Goal: Task Accomplishment & Management: Complete application form

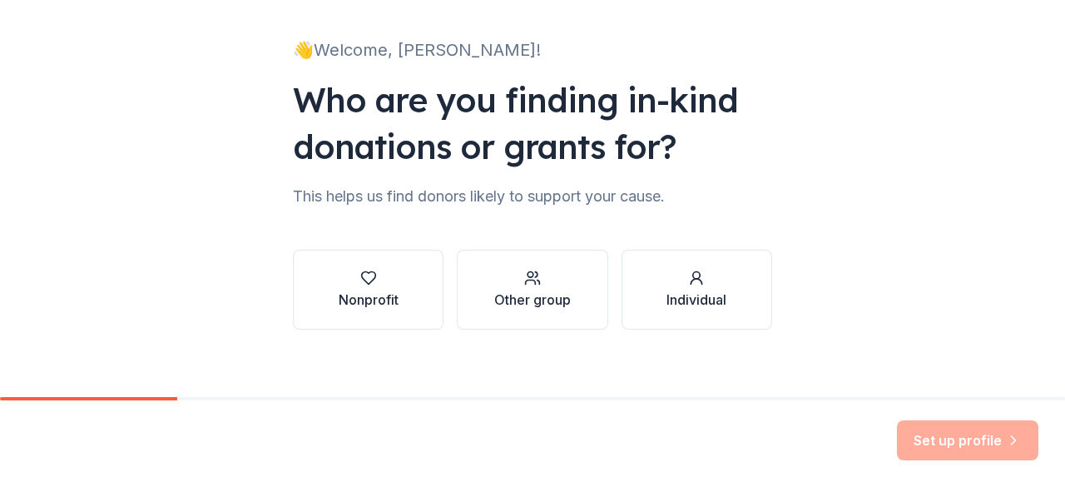
scroll to position [108, 0]
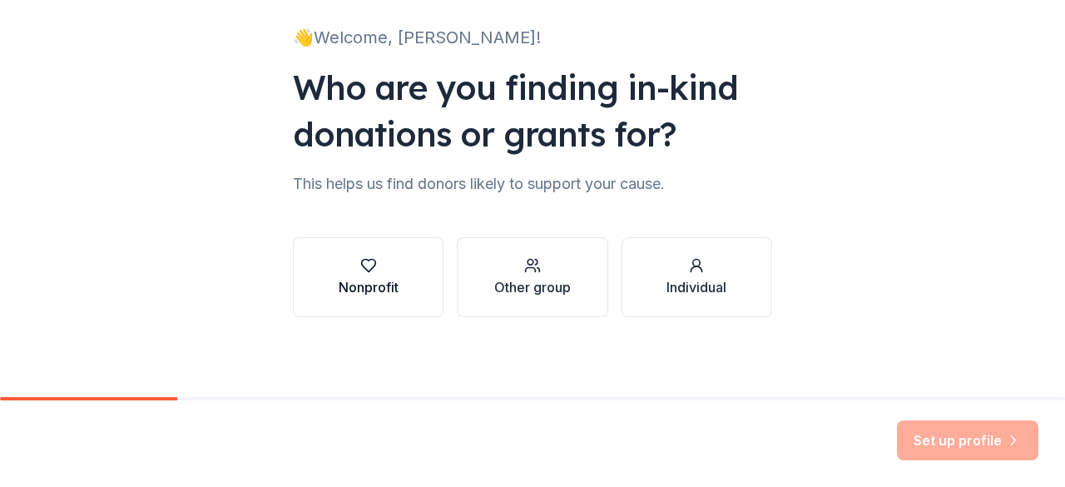
click at [383, 295] on div "Nonprofit" at bounding box center [368, 287] width 60 height 20
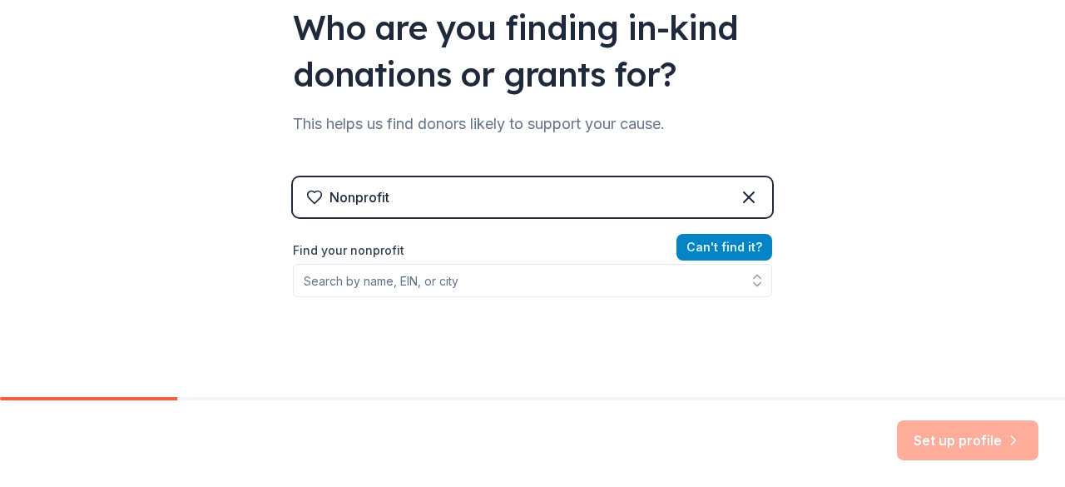
scroll to position [191, 0]
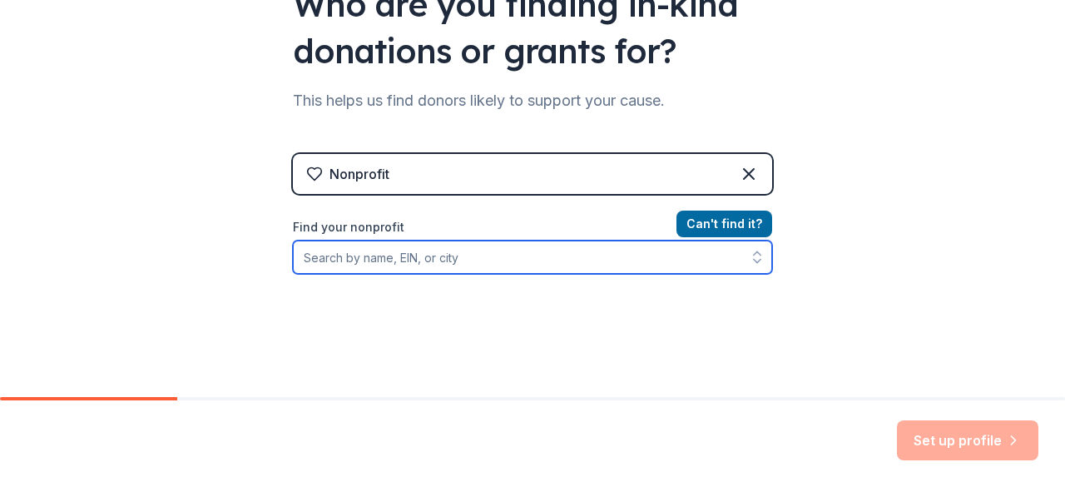
click at [447, 257] on input "Find your nonprofit" at bounding box center [532, 256] width 479 height 33
type input "generations college"
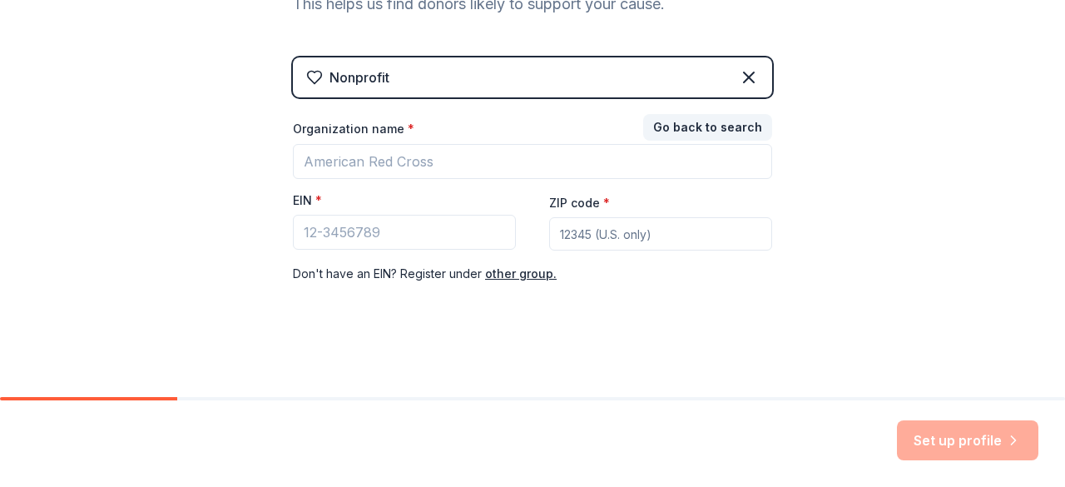
scroll to position [286, 0]
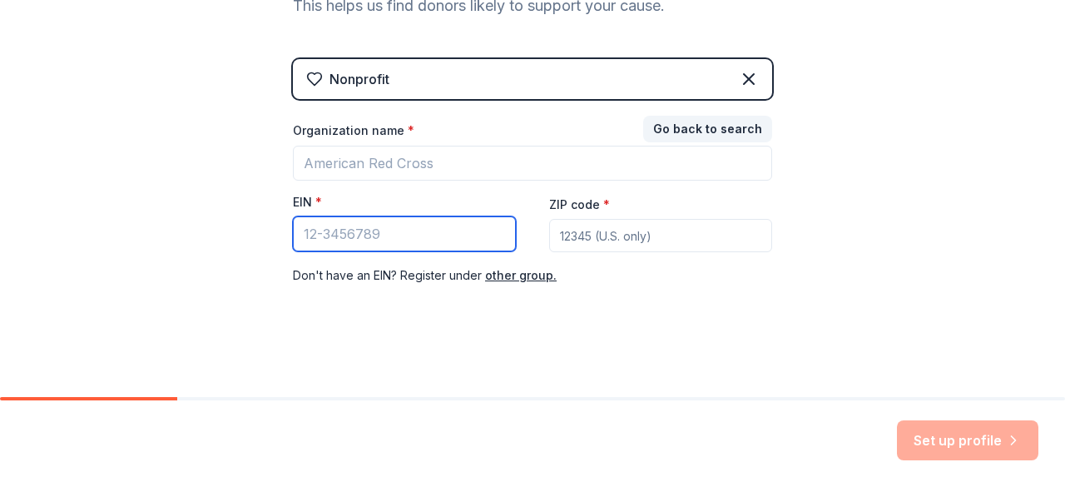
click at [434, 235] on input "EIN *" at bounding box center [404, 233] width 223 height 35
paste input "36-2581098"
type input "36-2581098"
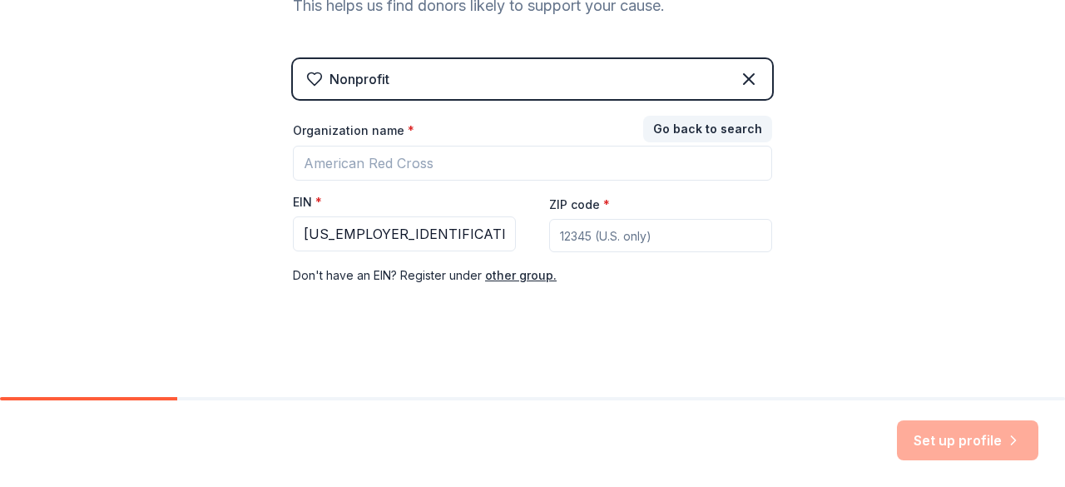
click at [762, 317] on div "👋 Welcome, Berenice! Who are you finding in-kind donations or grants for? This …" at bounding box center [532, 56] width 532 height 684
click at [575, 226] on input "ZIP code *" at bounding box center [660, 235] width 223 height 33
type input "60602"
click at [966, 460] on div "Set up profile" at bounding box center [967, 440] width 141 height 40
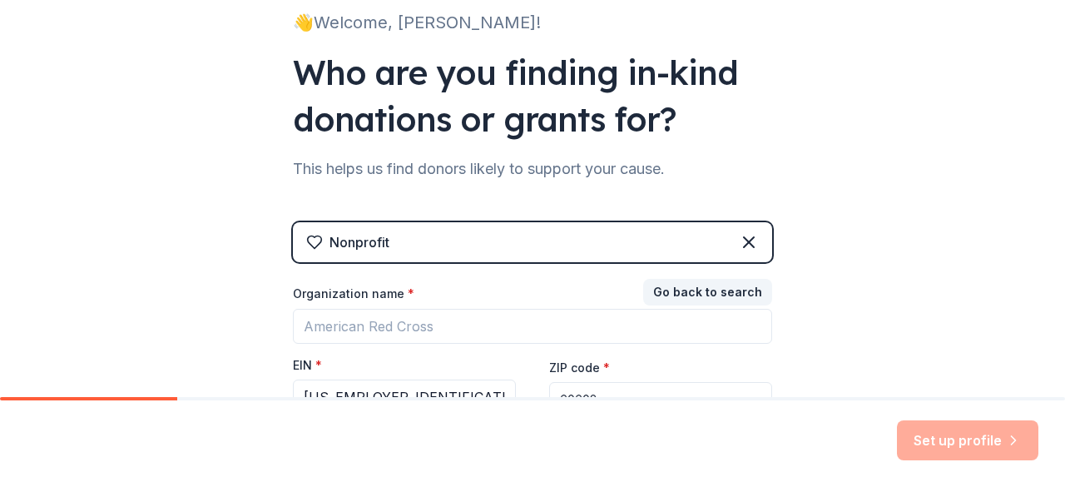
scroll to position [120, 0]
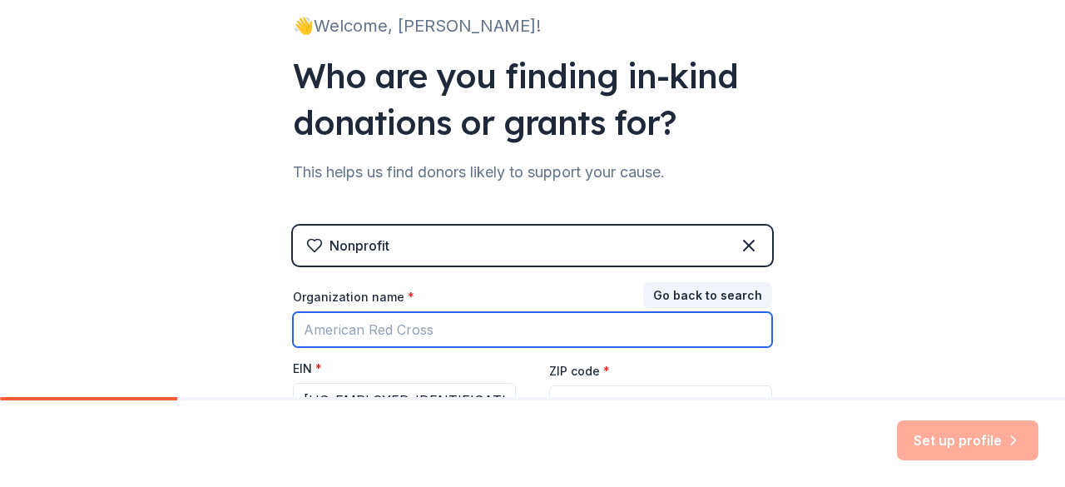
click at [432, 316] on input "Organization name *" at bounding box center [532, 329] width 479 height 35
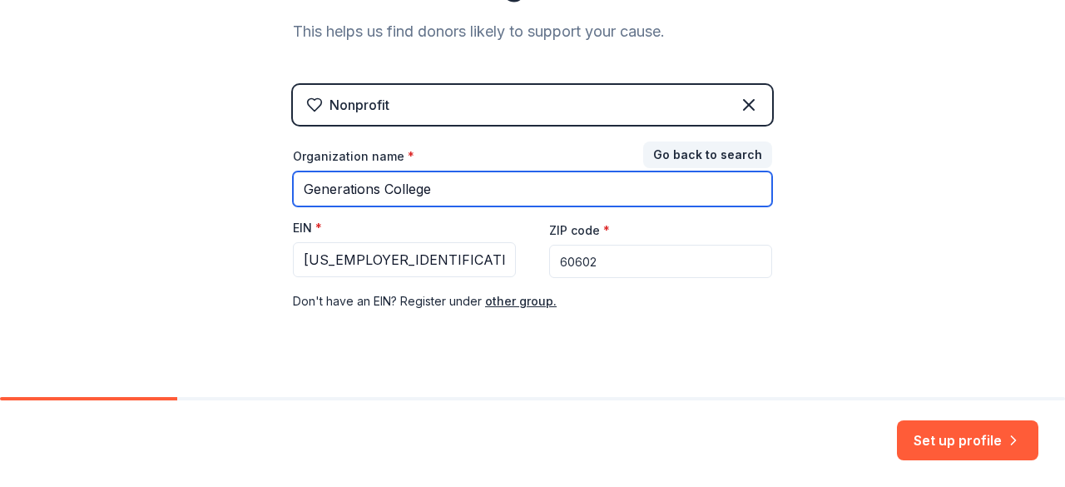
scroll to position [286, 0]
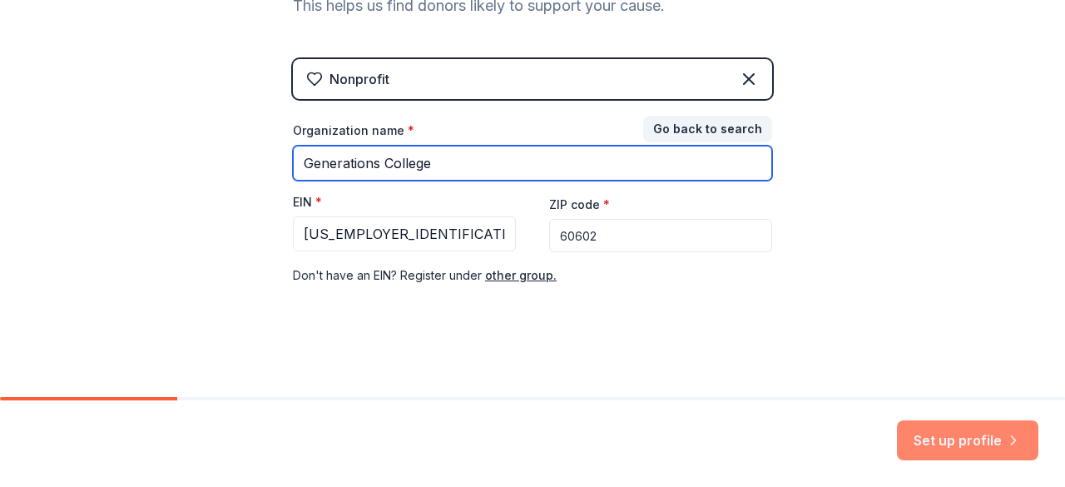
type input "Generations College"
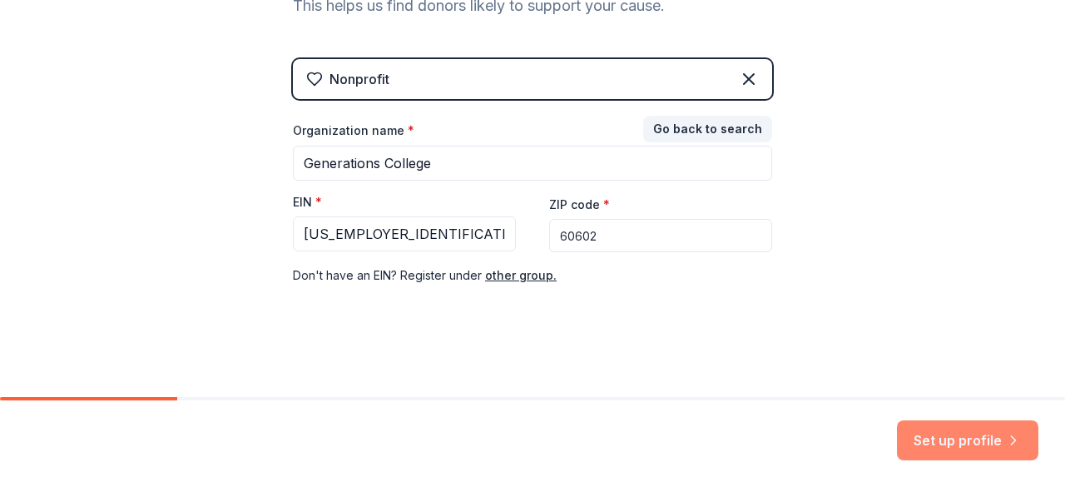
click at [950, 439] on button "Set up profile" at bounding box center [967, 440] width 141 height 40
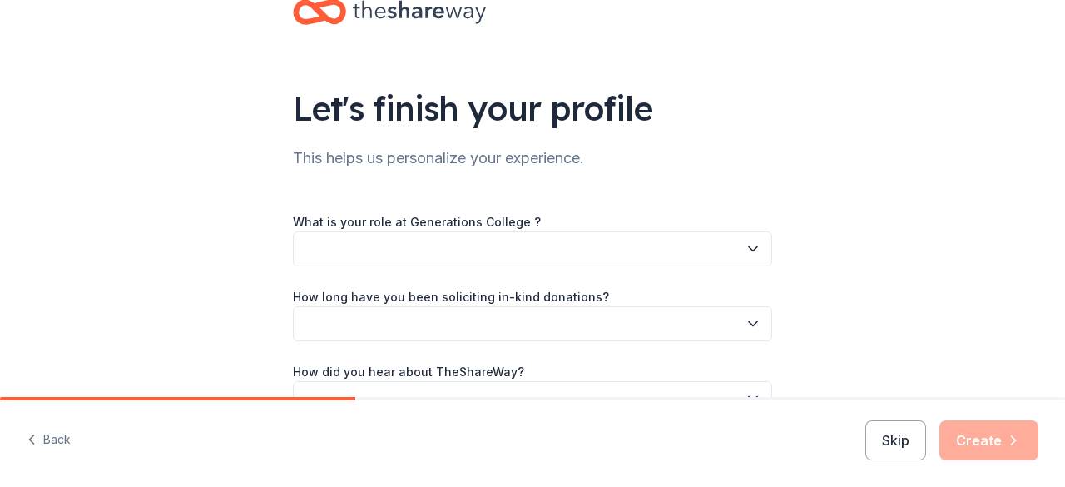
scroll to position [83, 0]
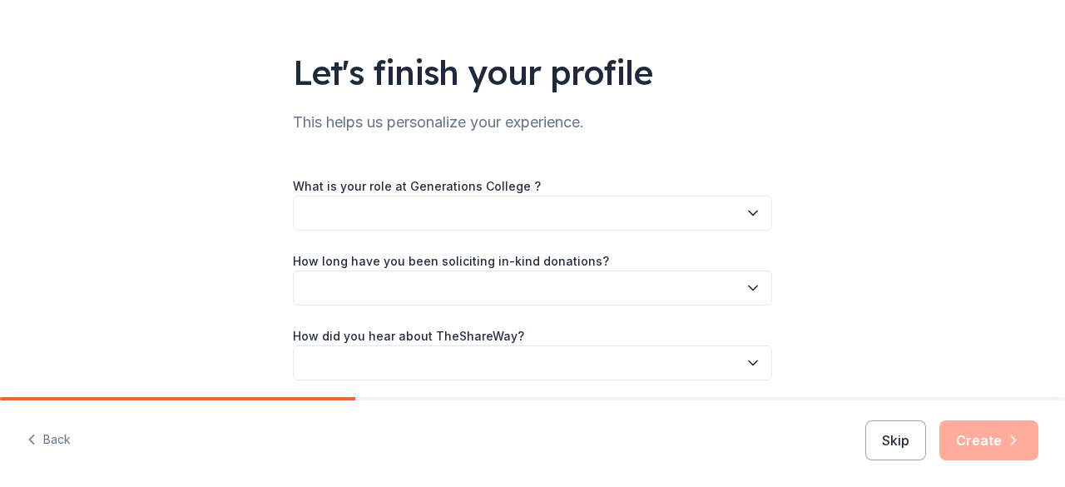
click at [734, 210] on button "button" at bounding box center [532, 212] width 479 height 35
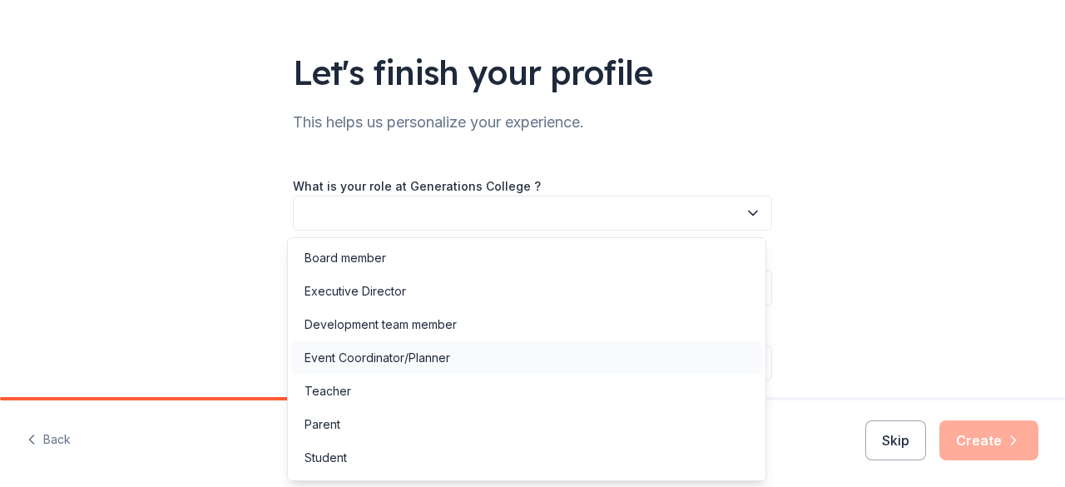
click at [469, 357] on div "Event Coordinator/Planner" at bounding box center [526, 357] width 471 height 33
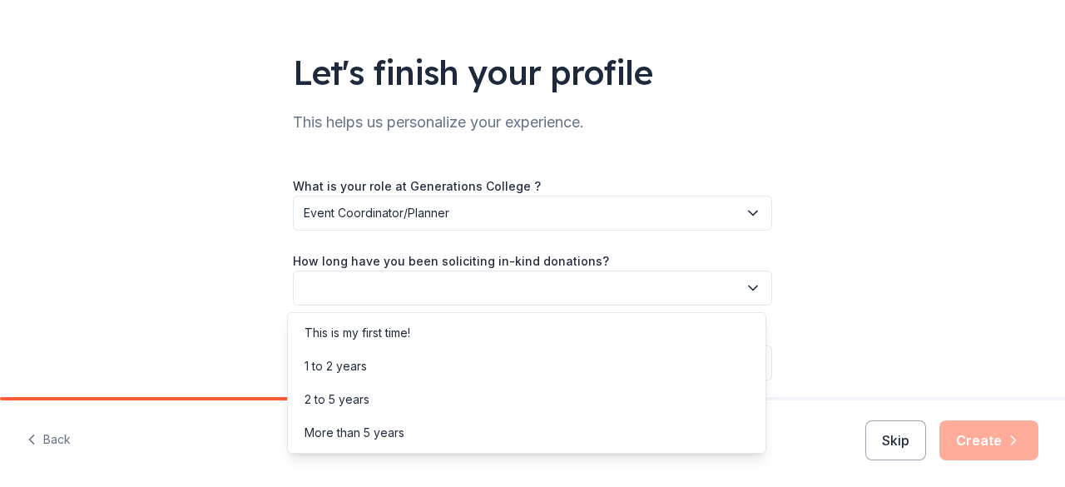
click at [481, 275] on button "button" at bounding box center [532, 287] width 479 height 35
click at [481, 388] on div "2 to 5 years" at bounding box center [526, 399] width 471 height 33
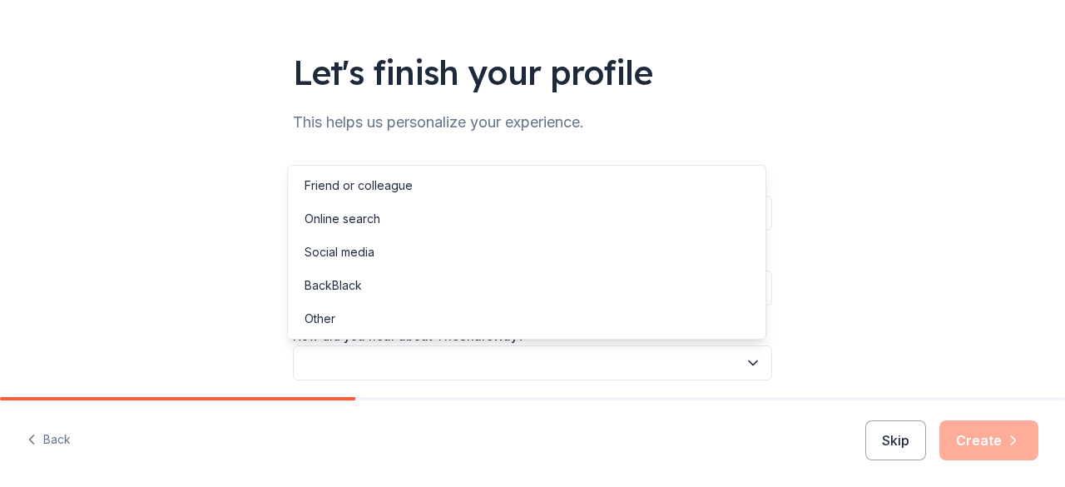
click at [477, 360] on button "button" at bounding box center [532, 362] width 479 height 35
click at [452, 215] on div "Online search" at bounding box center [526, 218] width 471 height 33
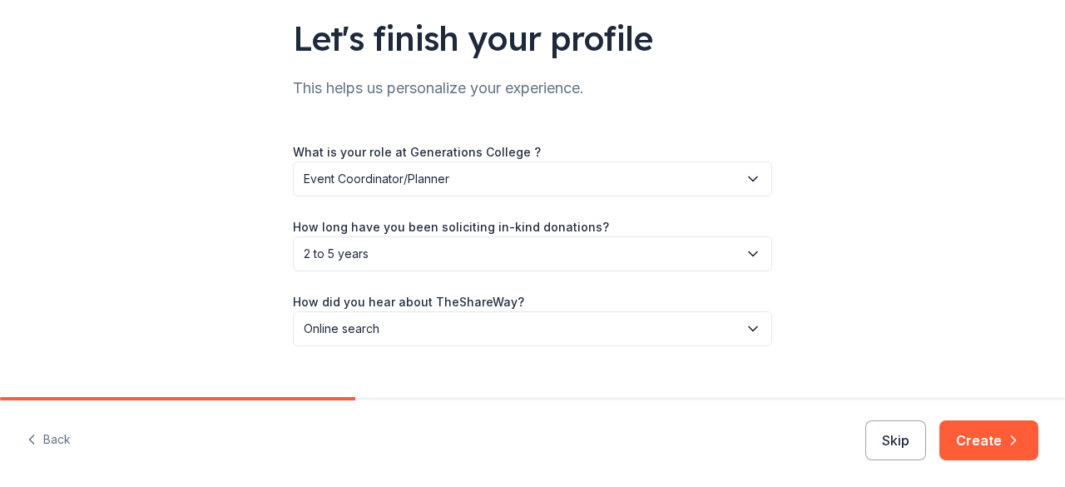
scroll to position [146, 0]
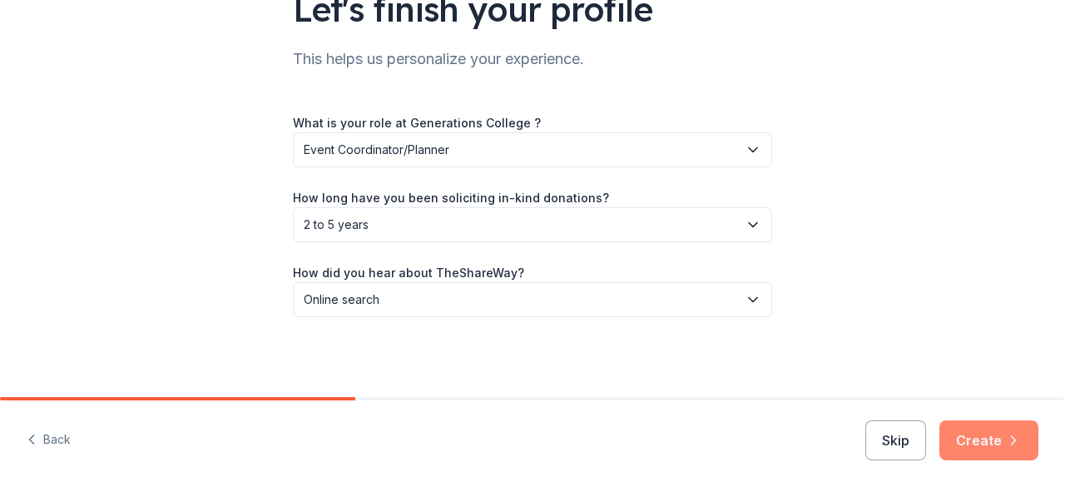
click at [991, 430] on button "Create" at bounding box center [988, 440] width 99 height 40
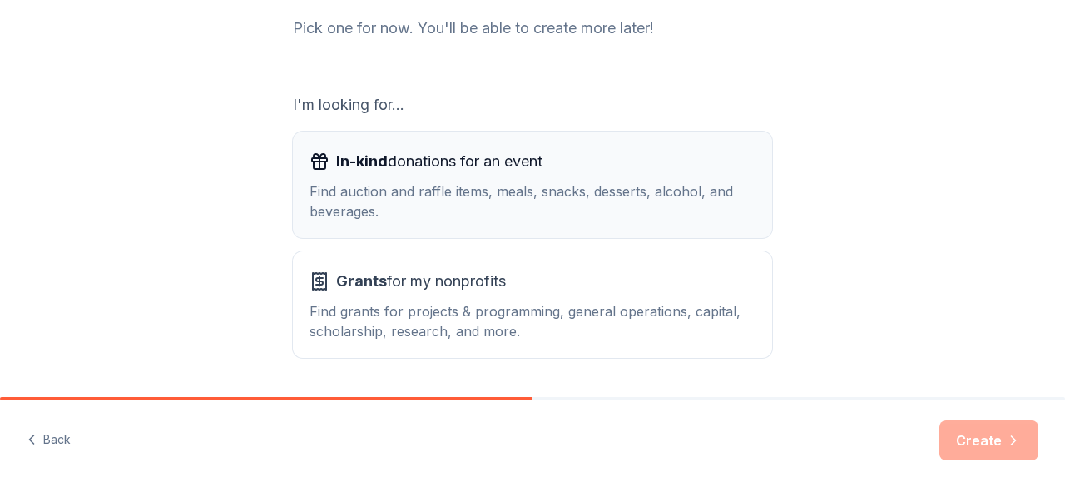
scroll to position [250, 0]
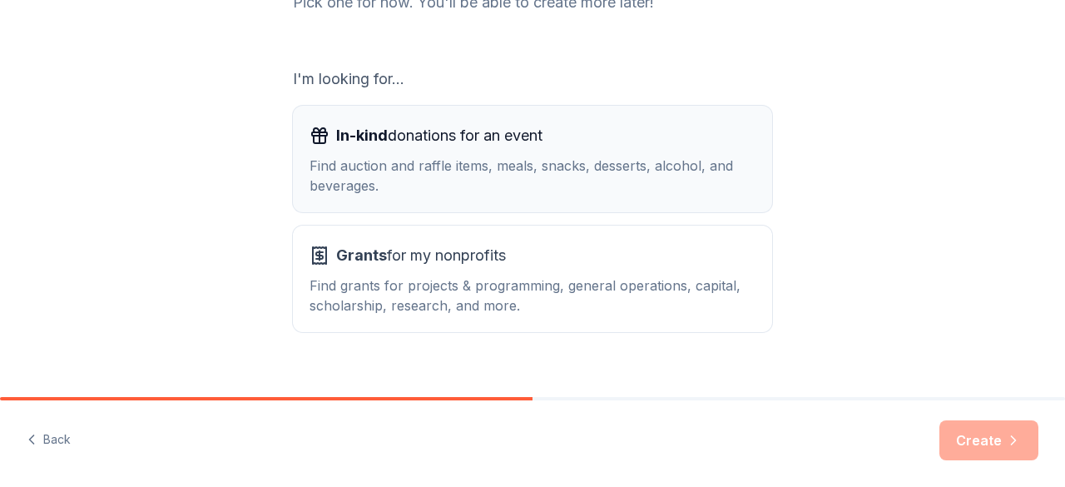
click at [492, 175] on div "Find auction and raffle items, meals, snacks, desserts, alcohol, and beverages." at bounding box center [532, 176] width 446 height 40
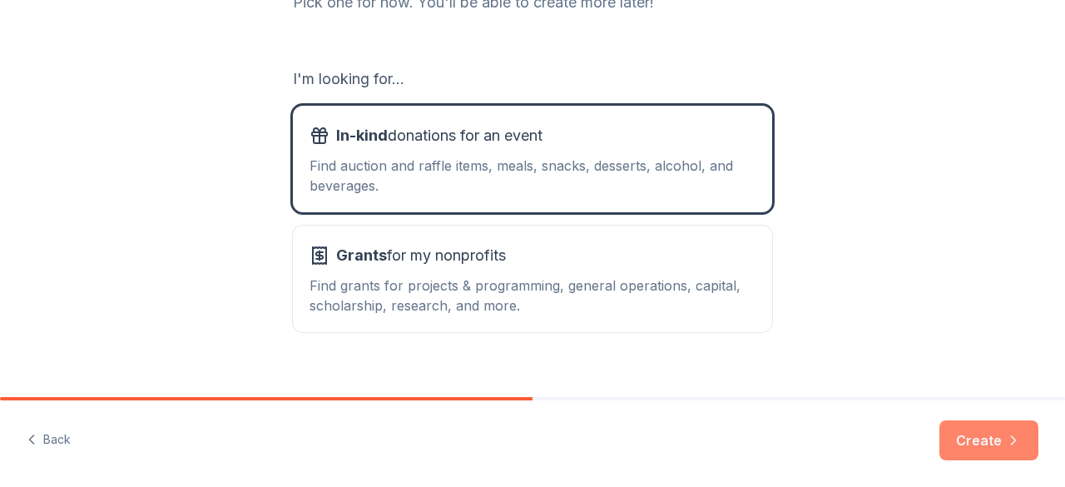
click at [990, 440] on button "Create" at bounding box center [988, 440] width 99 height 40
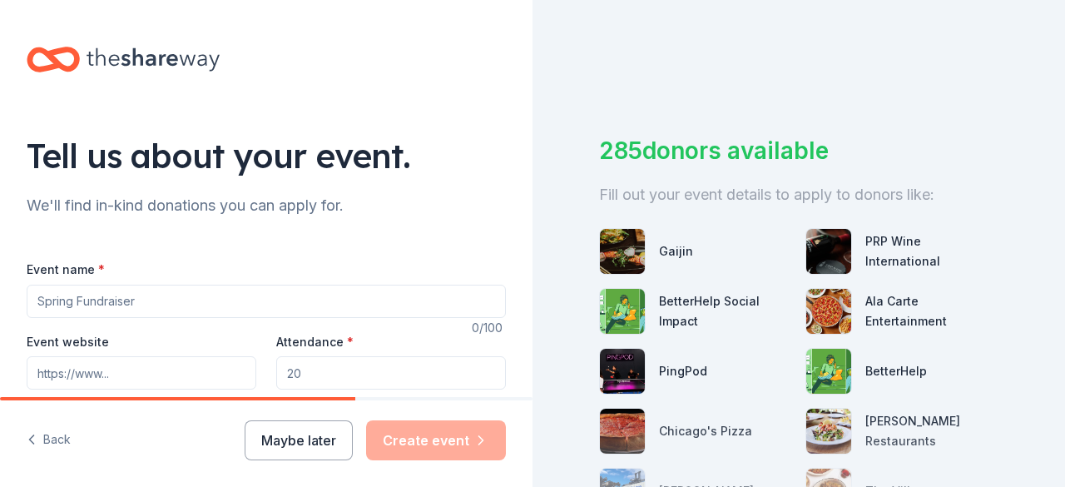
click at [309, 308] on input "Event name *" at bounding box center [266, 300] width 479 height 33
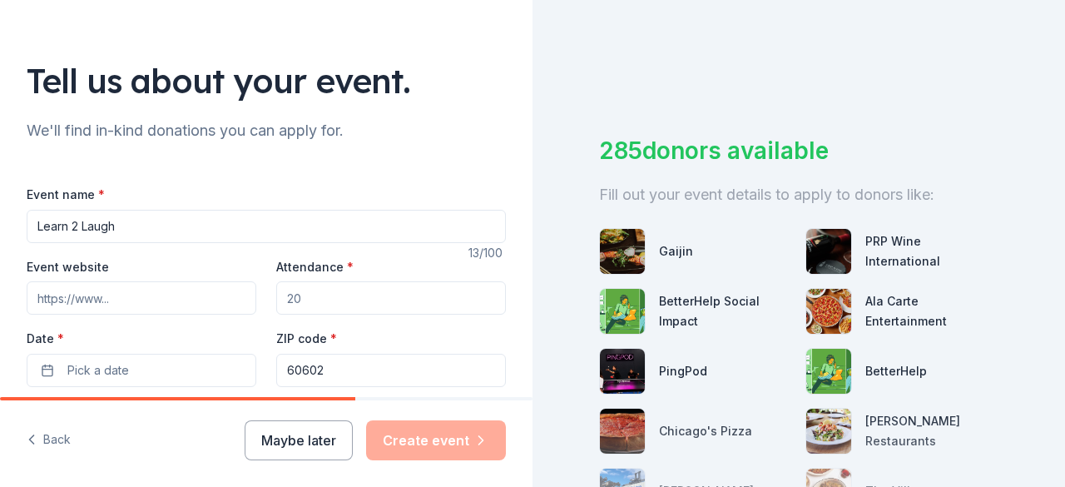
scroll to position [166, 0]
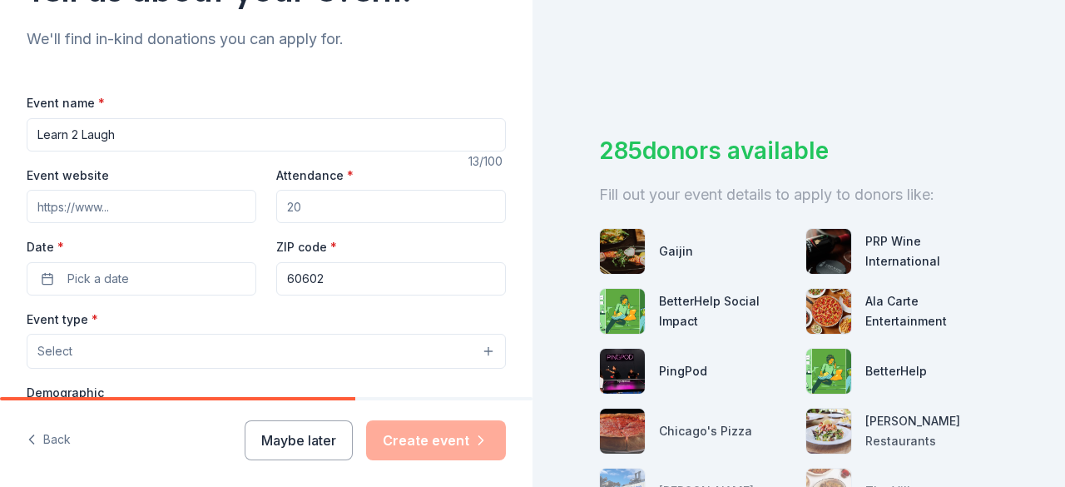
type input "Learn 2 Laugh"
click at [188, 213] on input "Event website" at bounding box center [142, 206] width 230 height 33
type input "www.generations.edu"
drag, startPoint x: 191, startPoint y: 204, endPoint x: 0, endPoint y: 199, distance: 191.4
click at [0, 200] on div "Tell us about your event. We'll find in-kind donations you can apply for. Event…" at bounding box center [266, 387] width 532 height 1107
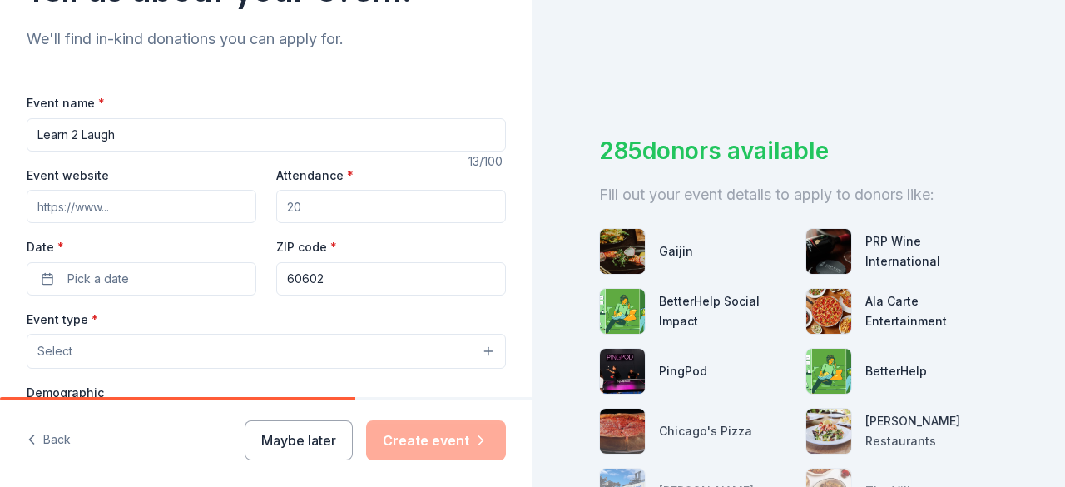
click at [327, 212] on input "Attendance *" at bounding box center [391, 206] width 230 height 33
type input "100"
click at [136, 280] on button "Pick a date" at bounding box center [142, 278] width 230 height 33
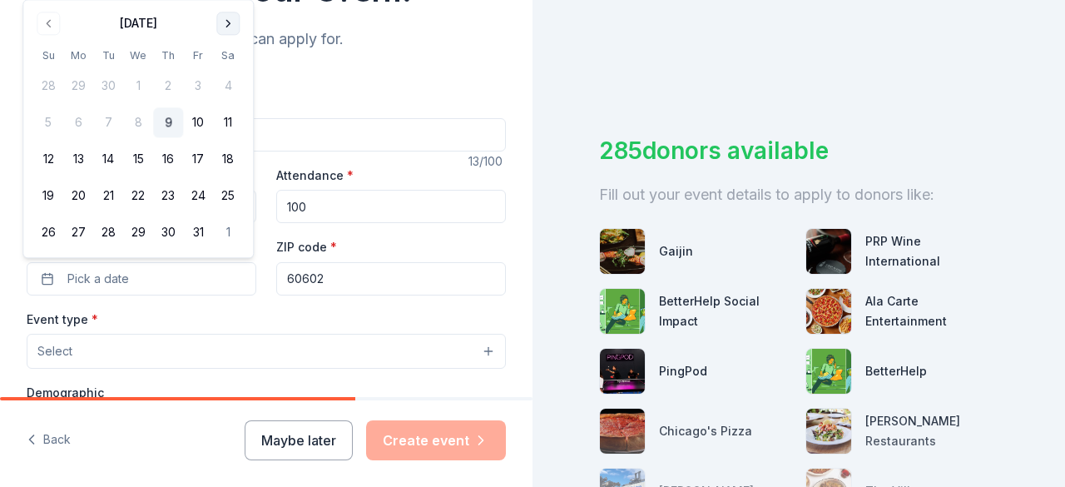
click at [226, 18] on button "Go to next month" at bounding box center [227, 23] width 23 height 23
click at [226, 18] on th "Sa" at bounding box center [228, 18] width 30 height 17
click at [444, 104] on div "Event name * Learn 2 Laugh" at bounding box center [266, 121] width 479 height 59
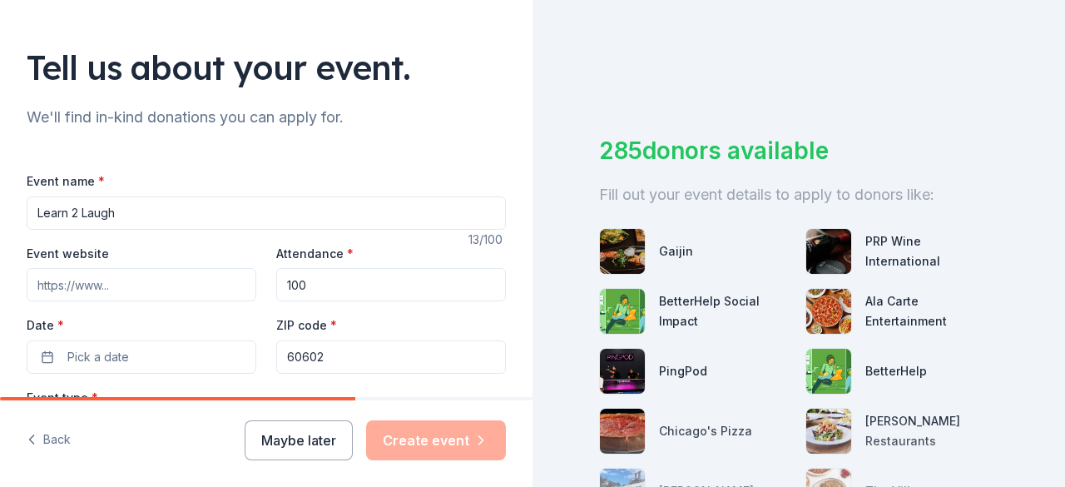
scroll to position [180, 0]
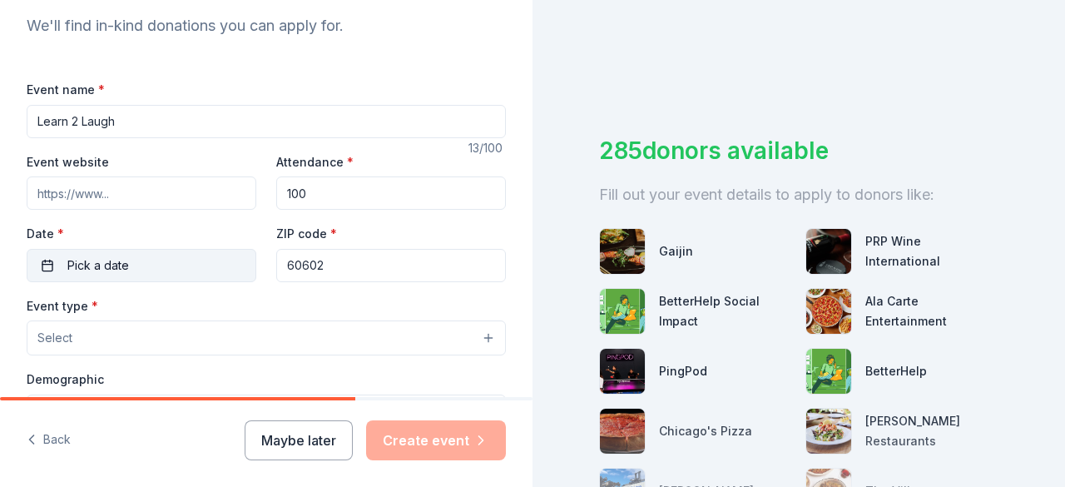
click at [226, 269] on button "Pick a date" at bounding box center [142, 265] width 230 height 33
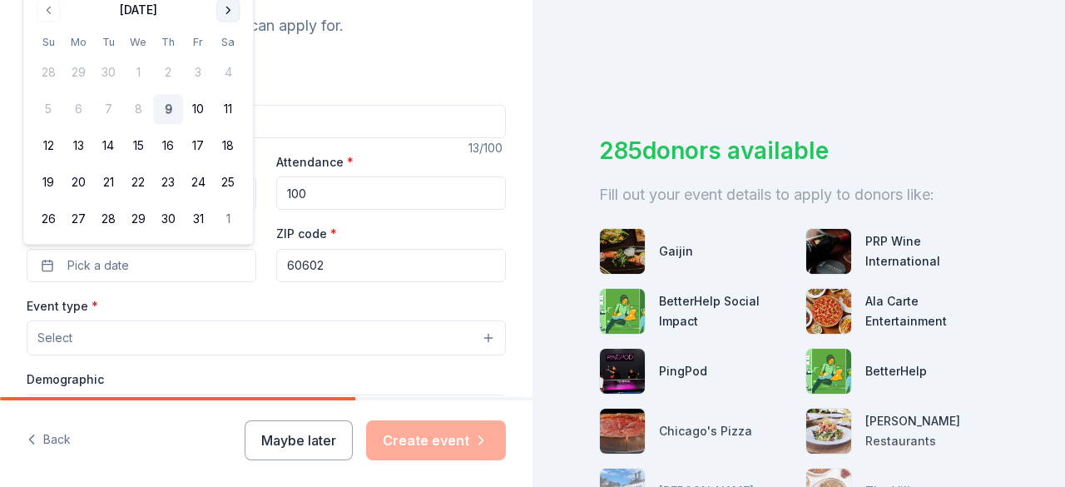
click at [219, 9] on button "Go to next month" at bounding box center [227, 9] width 23 height 23
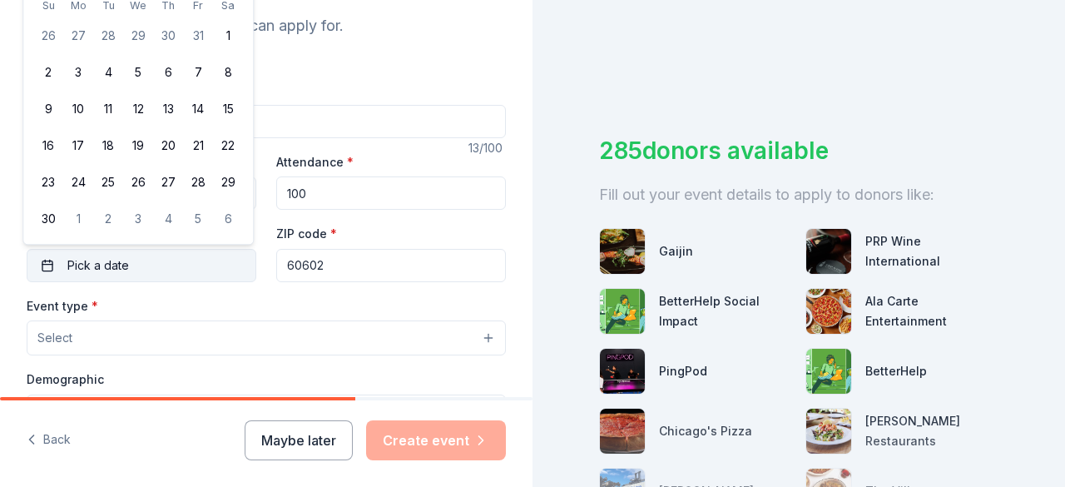
click at [65, 267] on button "Pick a date" at bounding box center [142, 265] width 230 height 33
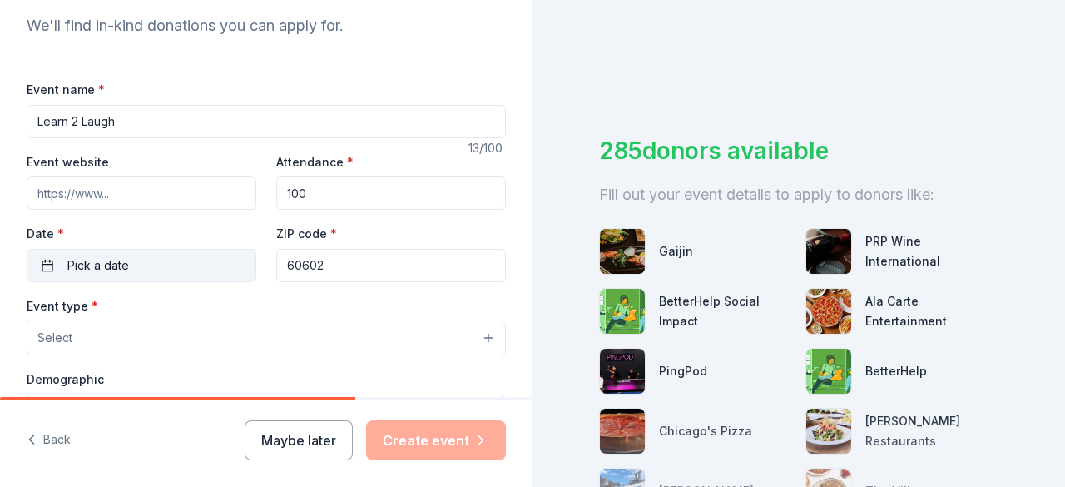
click at [57, 265] on button "Pick a date" at bounding box center [142, 265] width 230 height 33
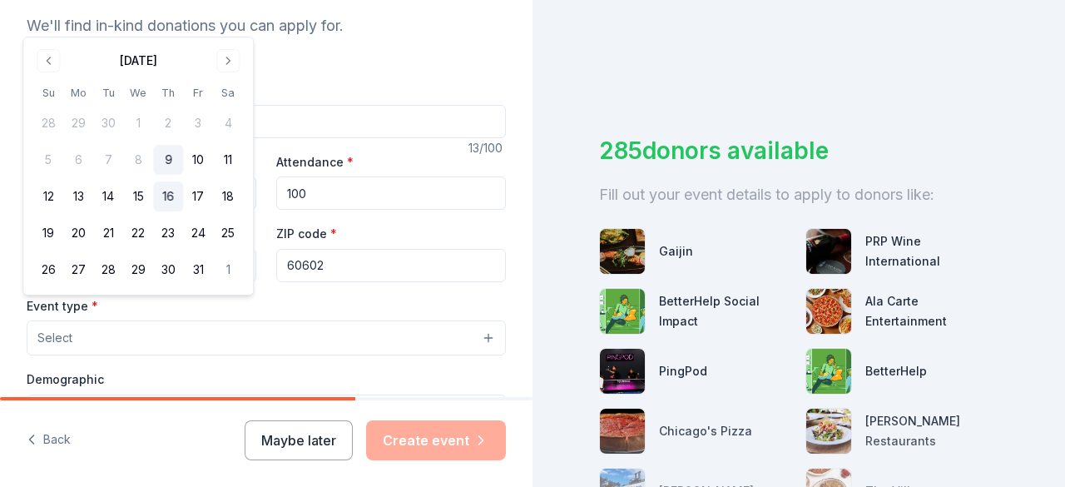
scroll to position [0, 0]
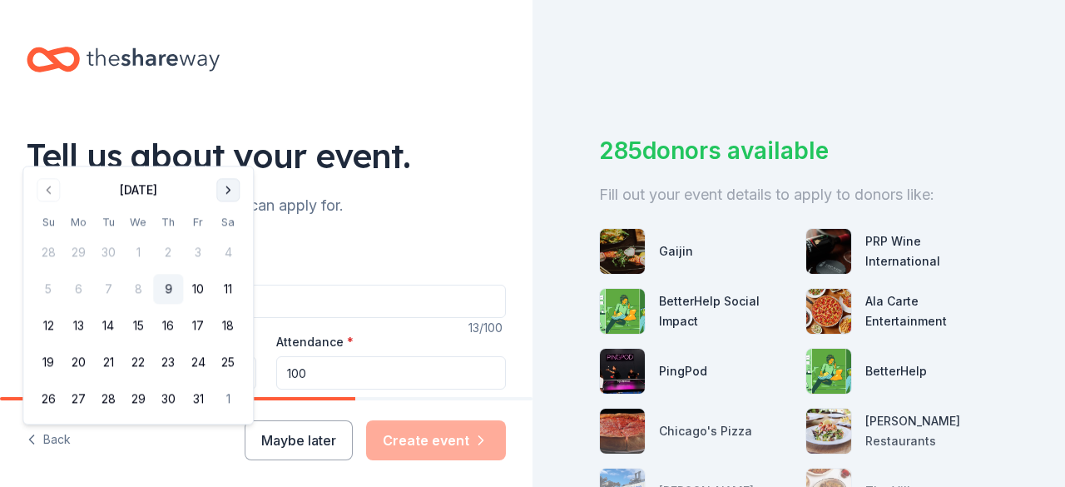
click at [225, 185] on button "Go to next month" at bounding box center [227, 189] width 23 height 23
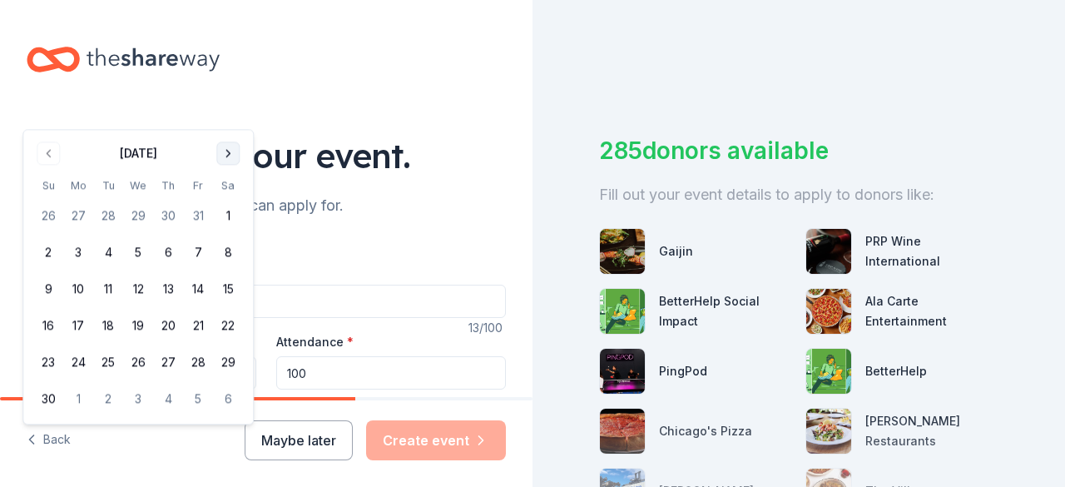
click at [230, 163] on button "Go to next month" at bounding box center [227, 152] width 23 height 23
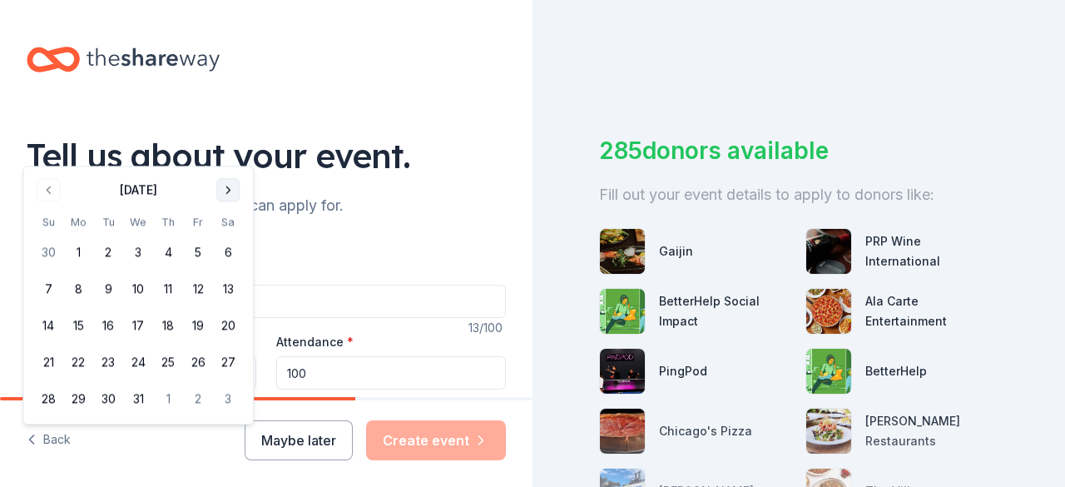
click at [230, 185] on button "Go to next month" at bounding box center [227, 189] width 23 height 23
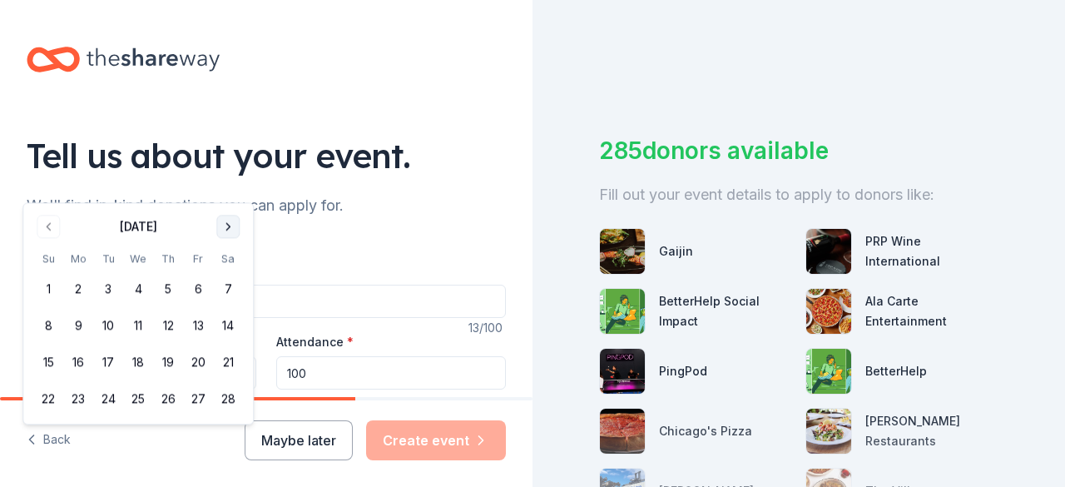
click at [226, 233] on button "Go to next month" at bounding box center [227, 226] width 23 height 23
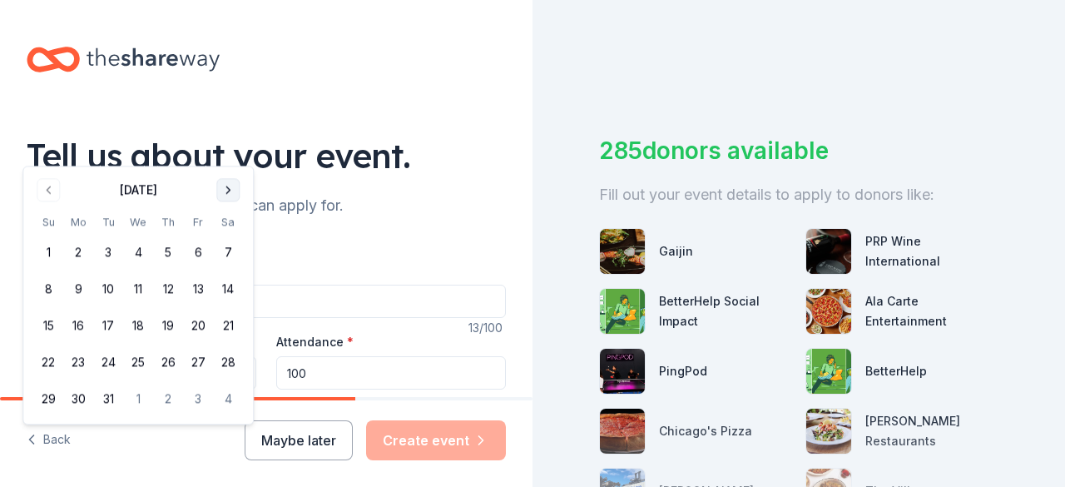
click at [226, 194] on button "Go to next month" at bounding box center [227, 189] width 23 height 23
click at [162, 287] on button "9" at bounding box center [168, 289] width 30 height 30
click at [169, 289] on button "9" at bounding box center [168, 289] width 30 height 30
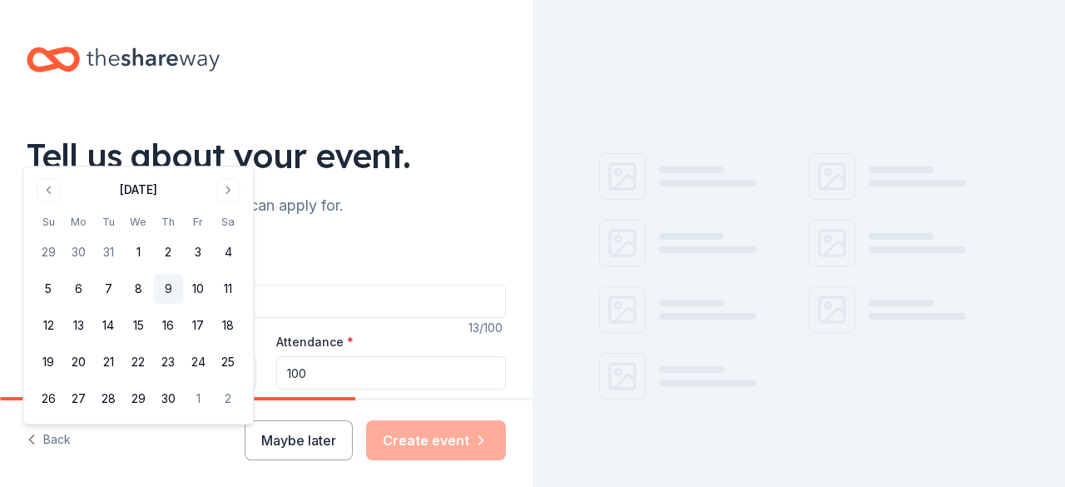
click at [169, 289] on button "9" at bounding box center [168, 289] width 30 height 30
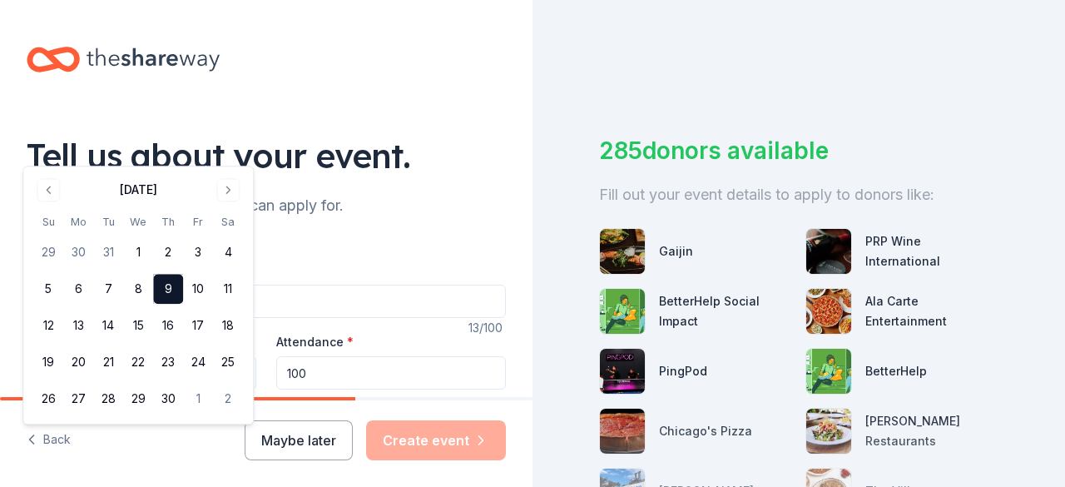
click at [130, 440] on div "Back Maybe later Create event" at bounding box center [266, 443] width 532 height 86
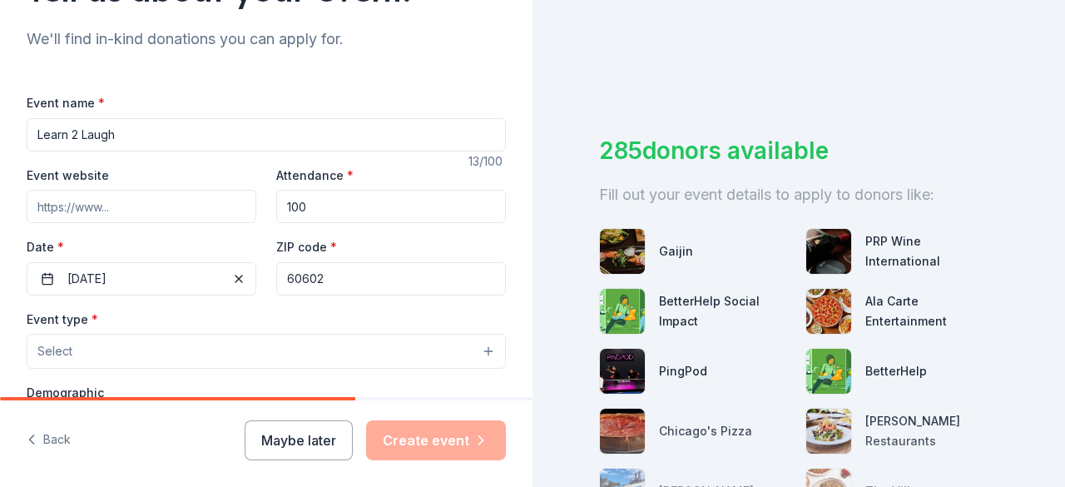
scroll to position [333, 0]
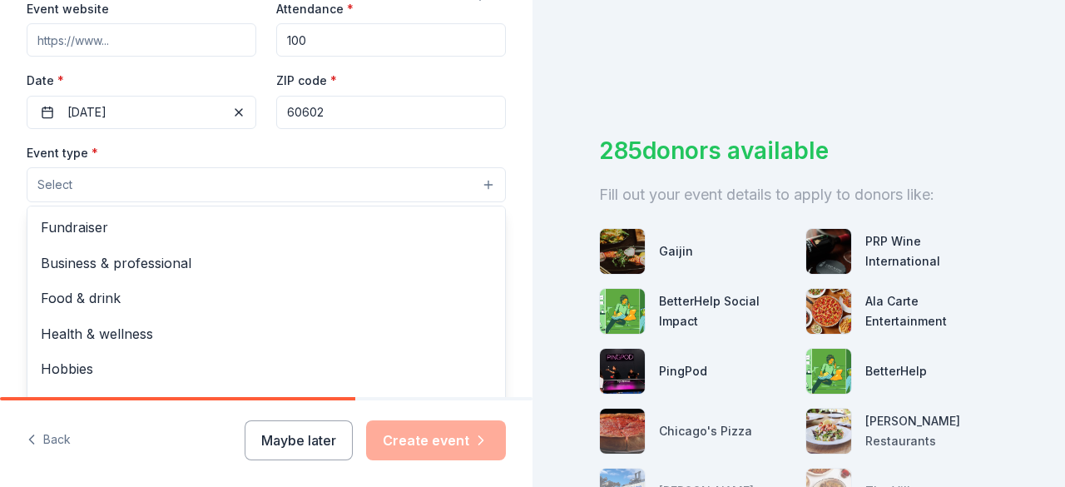
click at [128, 175] on button "Select" at bounding box center [266, 184] width 479 height 35
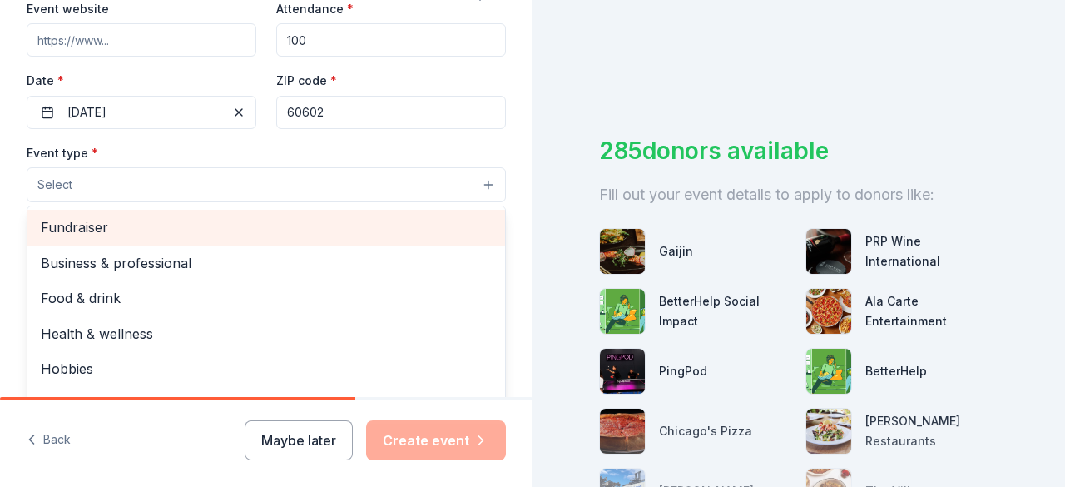
click at [118, 221] on span "Fundraiser" at bounding box center [266, 227] width 451 height 22
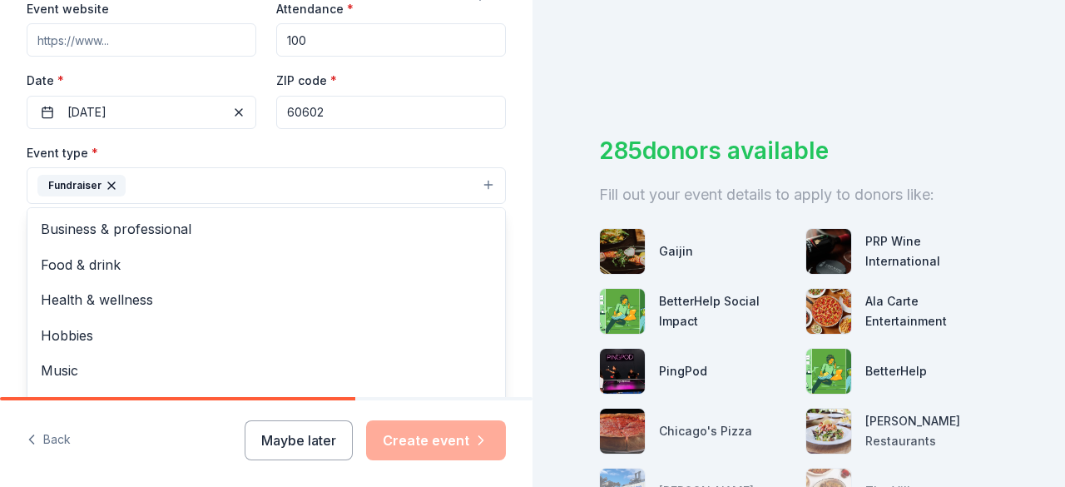
click at [516, 157] on div "Tell us about your event. We'll find in-kind donations you can apply for. Event…" at bounding box center [266, 221] width 532 height 1109
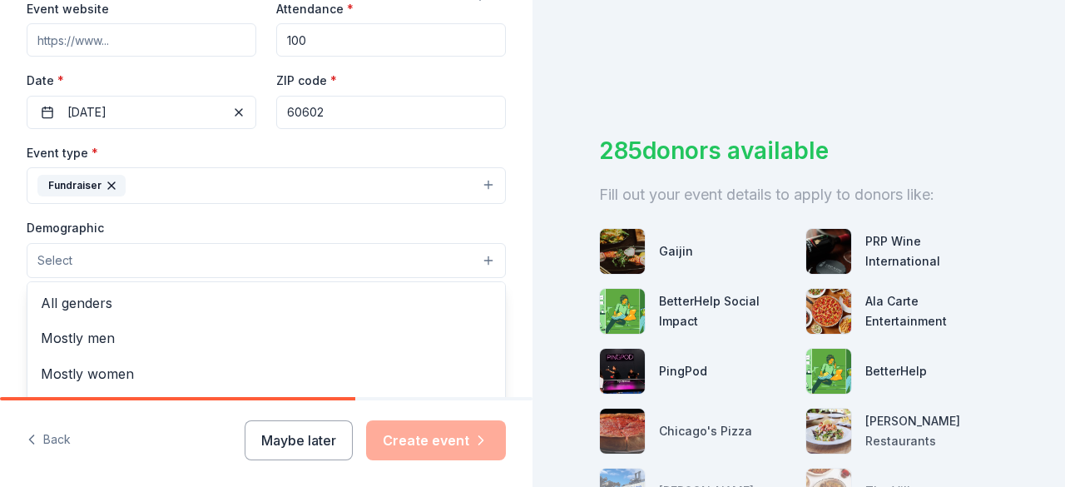
click at [163, 258] on button "Select" at bounding box center [266, 260] width 479 height 35
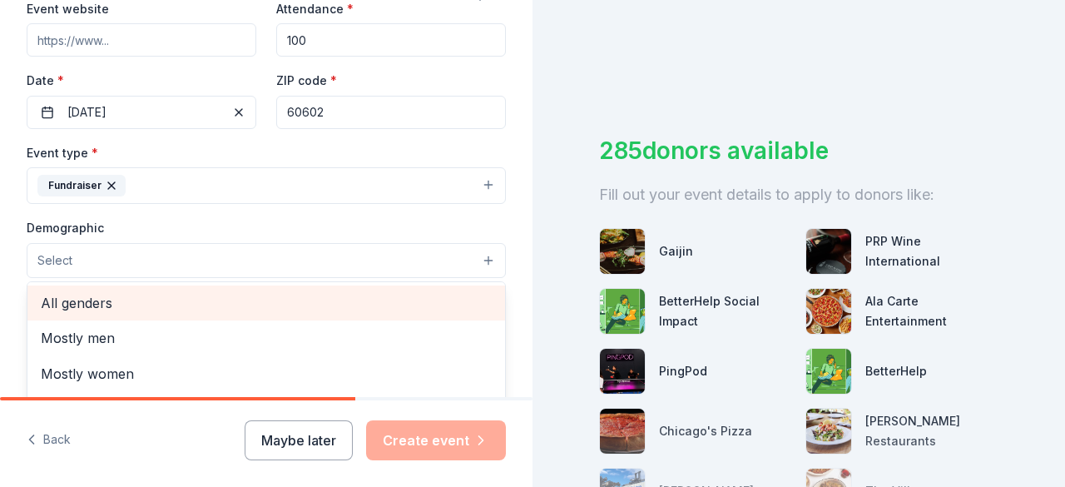
click at [160, 294] on span "All genders" at bounding box center [266, 303] width 451 height 22
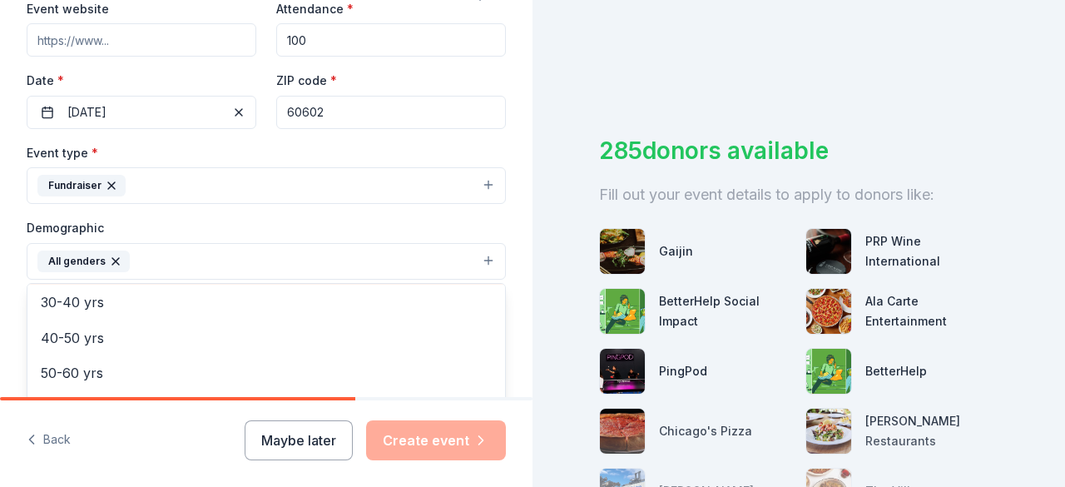
scroll to position [231, 0]
click at [512, 305] on div "Tell us about your event. We'll find in-kind donations you can apply for. Event…" at bounding box center [266, 222] width 532 height 1110
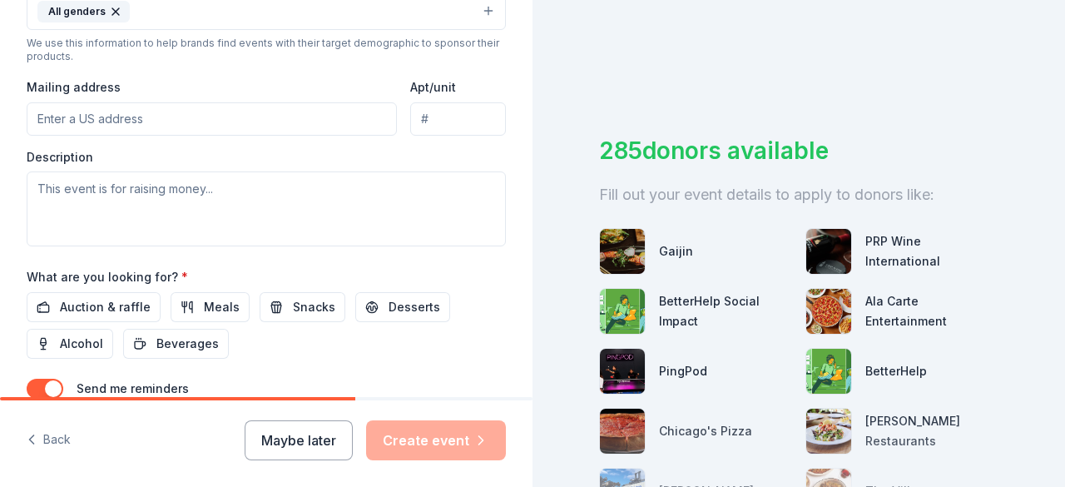
scroll to position [499, 0]
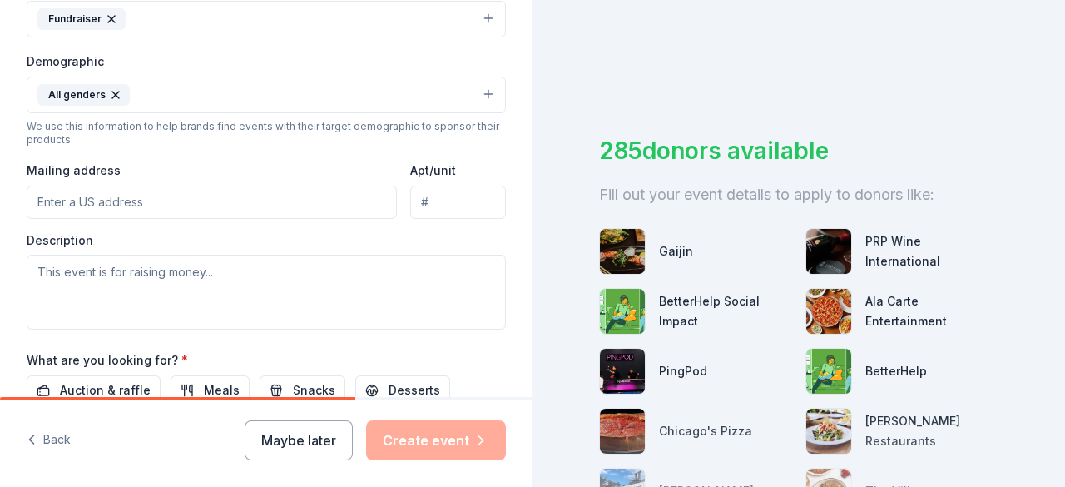
click at [266, 195] on input "Mailing address" at bounding box center [212, 201] width 370 height 33
type input "29 E. Madison"
type input "#2"
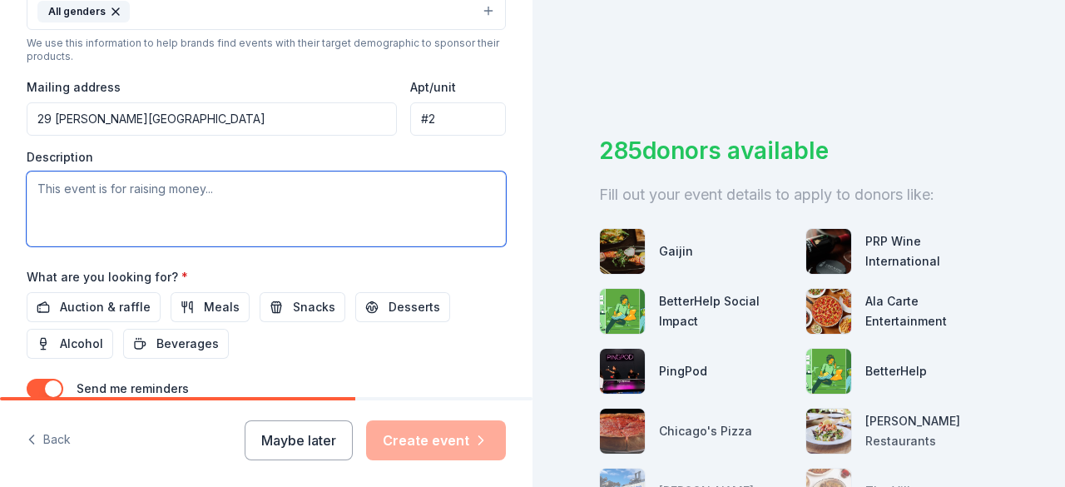
click at [309, 216] on textarea at bounding box center [266, 208] width 479 height 75
paste textarea "Generations College is excited to invite you to partner with us for our 13th An…"
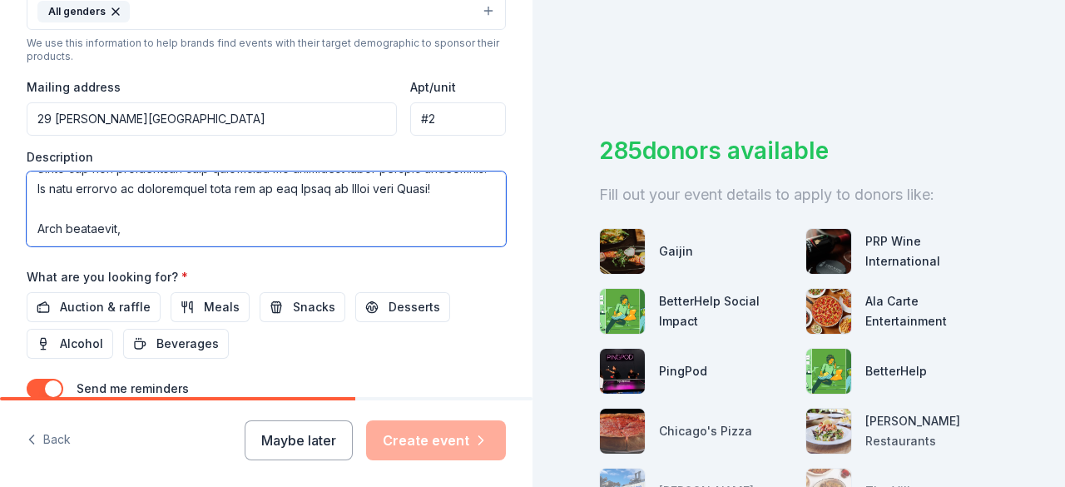
scroll to position [888, 0]
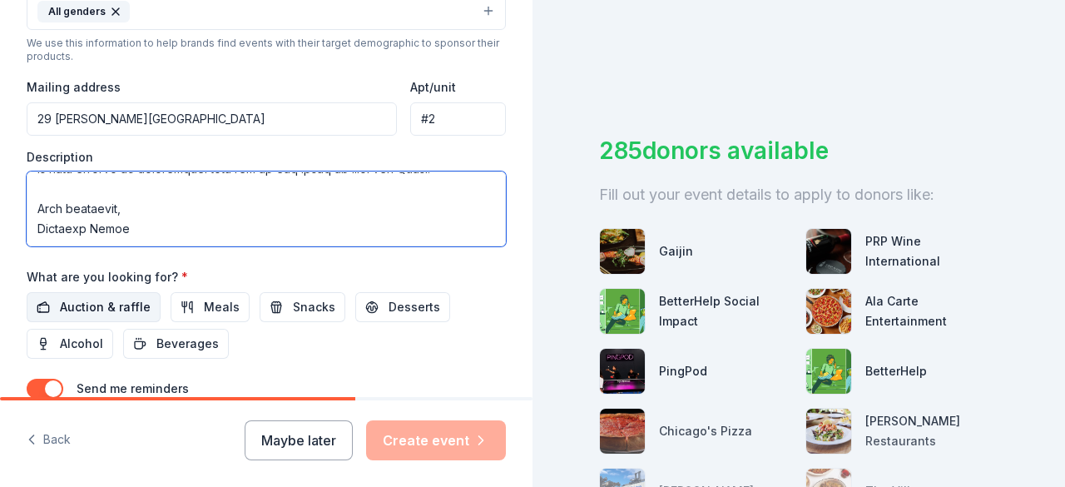
type textarea "Generations College is excited to invite you to partner with us for our 13th An…"
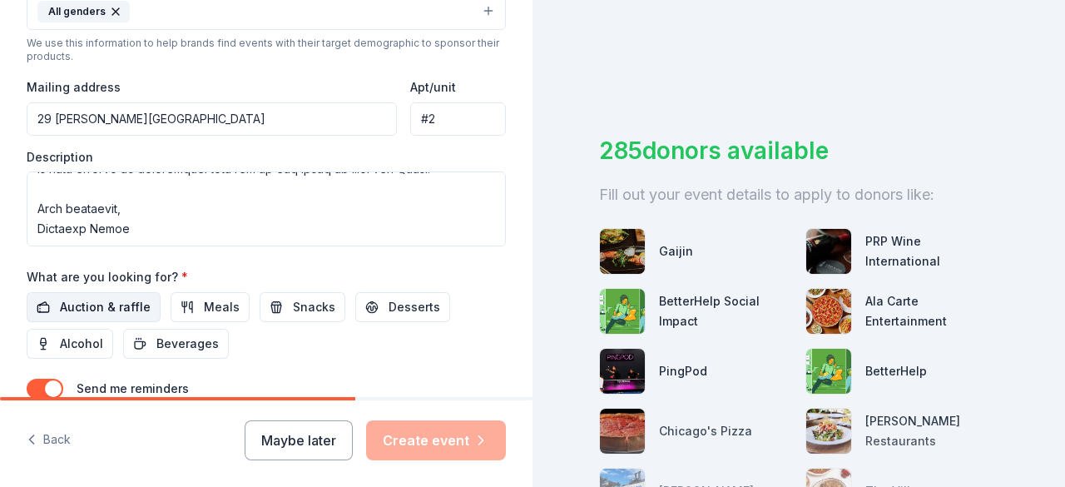
click at [133, 307] on span "Auction & raffle" at bounding box center [105, 307] width 91 height 20
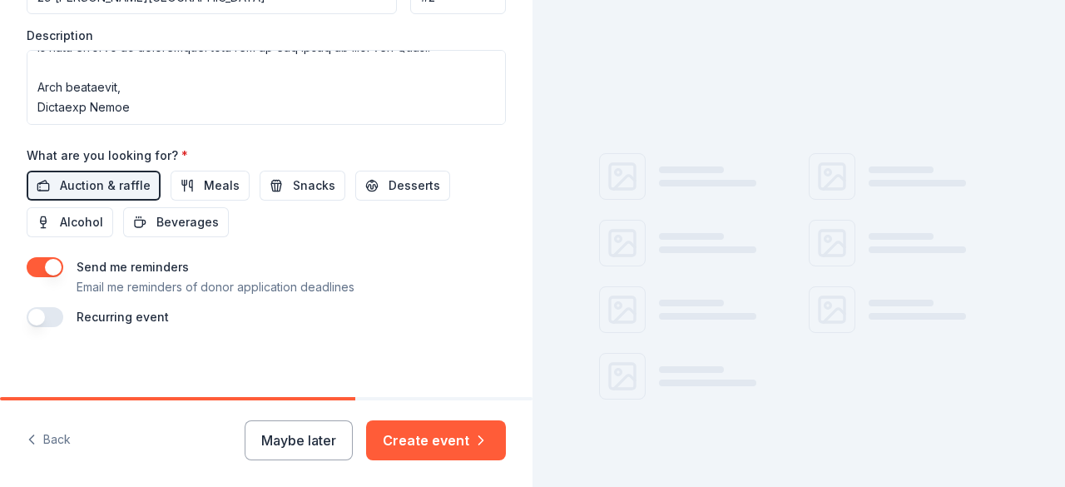
scroll to position [709, 0]
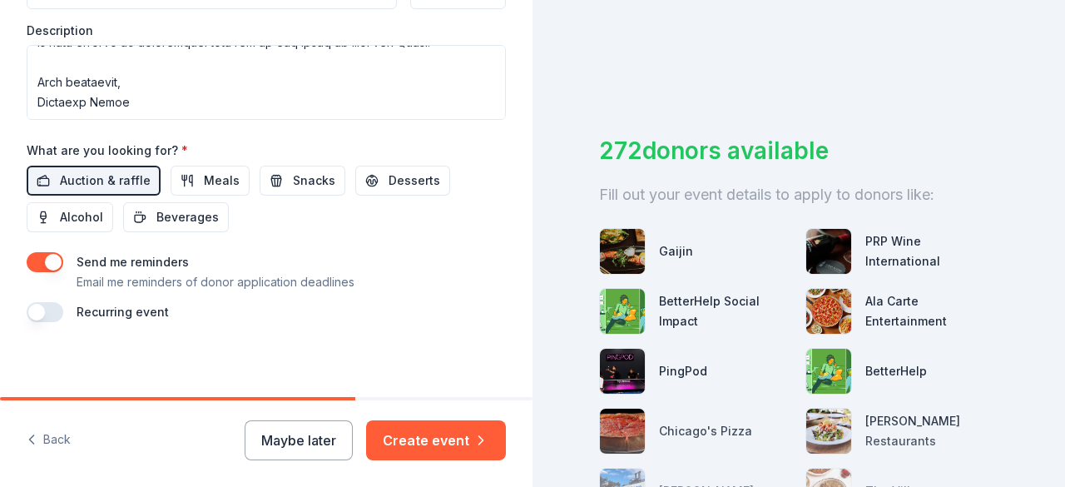
click at [47, 310] on button "button" at bounding box center [45, 312] width 37 height 20
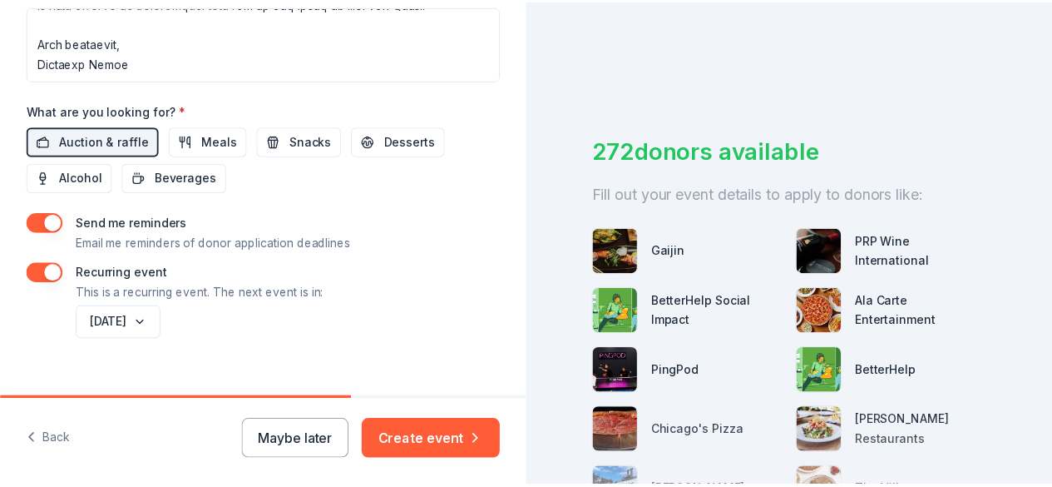
scroll to position [768, 0]
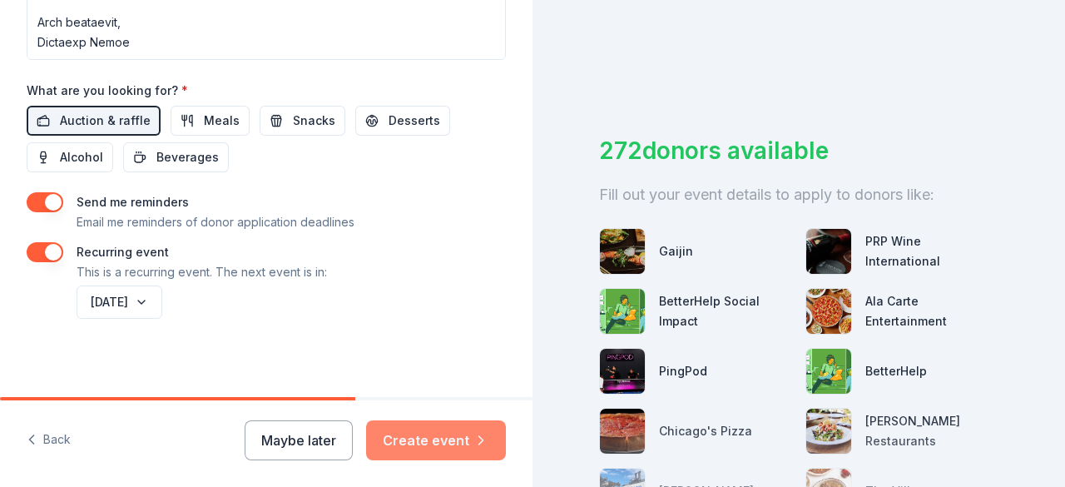
click at [418, 432] on button "Create event" at bounding box center [436, 440] width 140 height 40
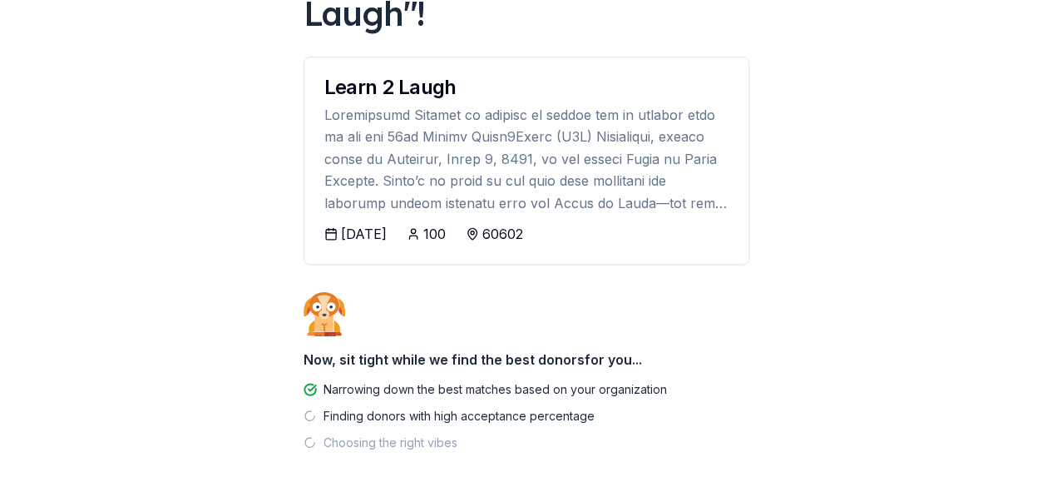
scroll to position [237, 0]
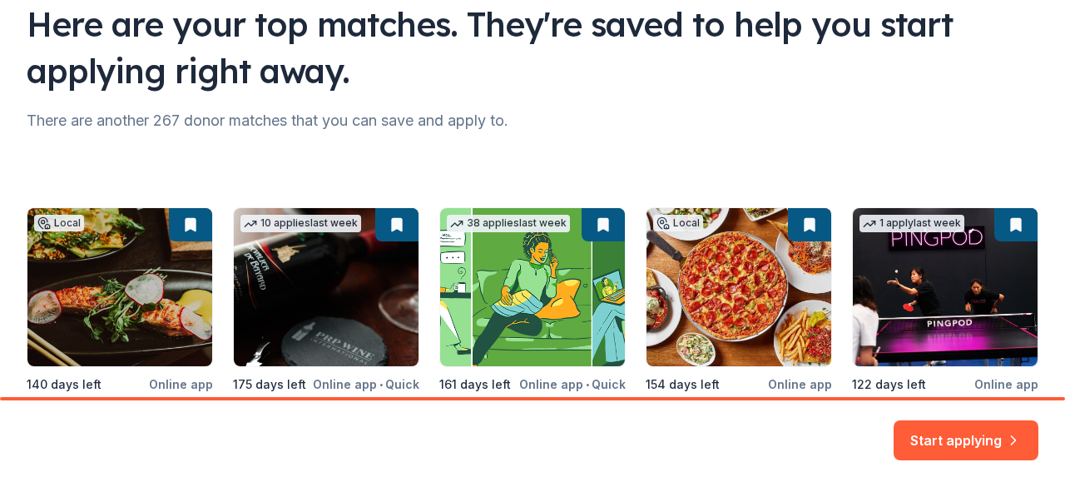
scroll to position [302, 0]
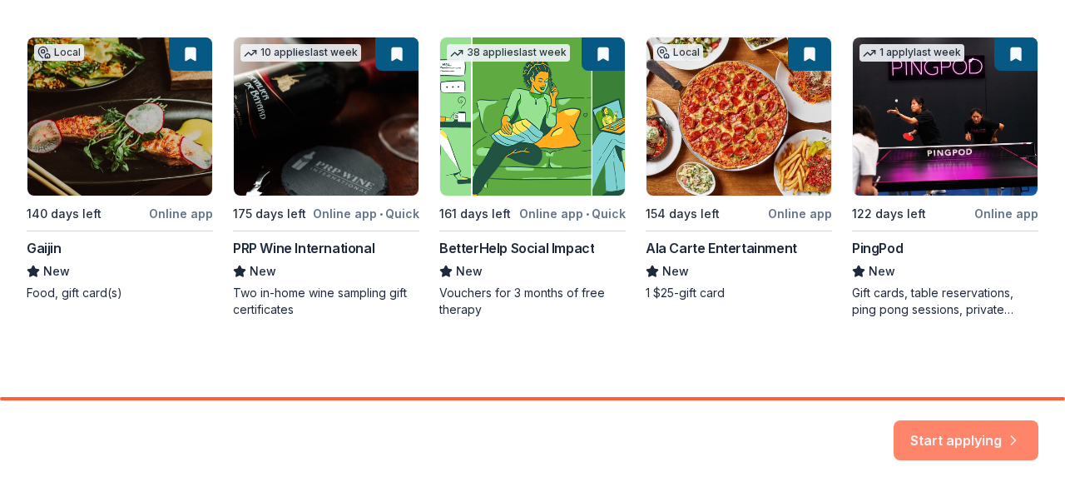
click at [985, 423] on button "Start applying" at bounding box center [965, 430] width 145 height 40
click at [978, 436] on div "Start applying" at bounding box center [965, 440] width 145 height 40
click at [1000, 433] on div "Start applying" at bounding box center [965, 440] width 145 height 40
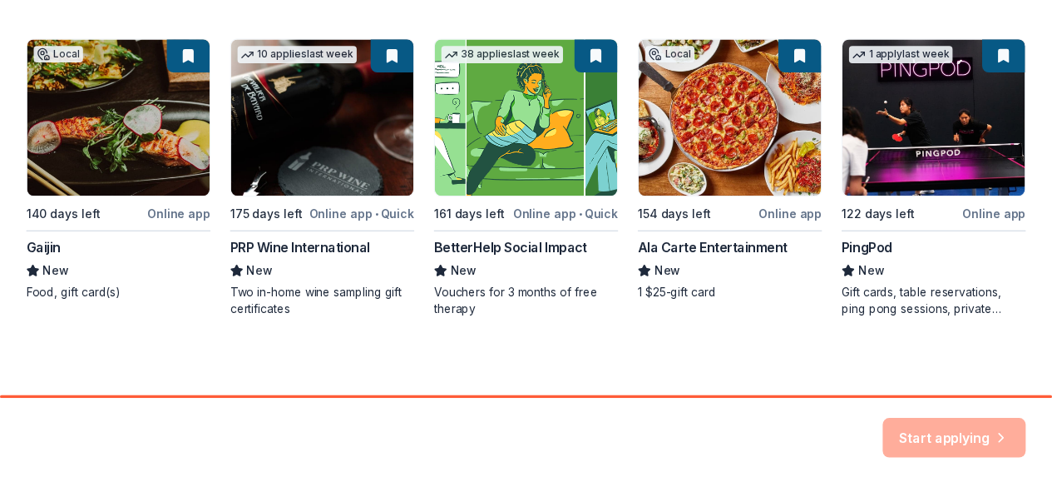
scroll to position [136, 0]
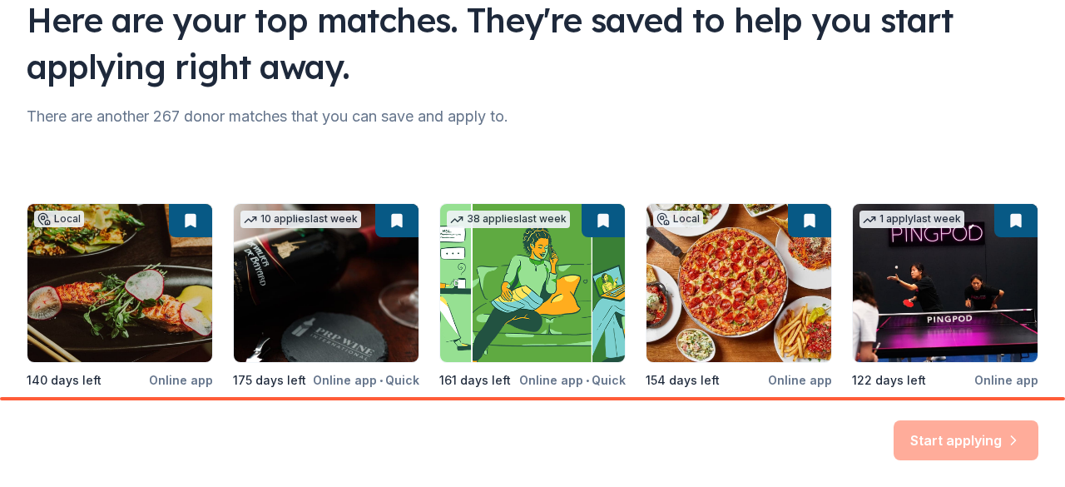
click at [966, 246] on div "Local 140 days left Online app Gaijin New Food, gift card(s) 10 applies last we…" at bounding box center [532, 343] width 1011 height 281
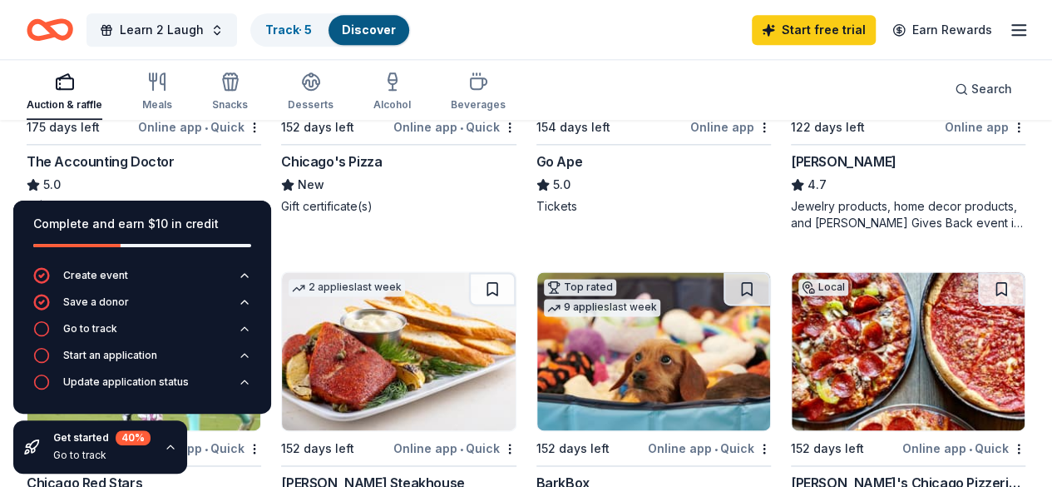
scroll to position [1081, 0]
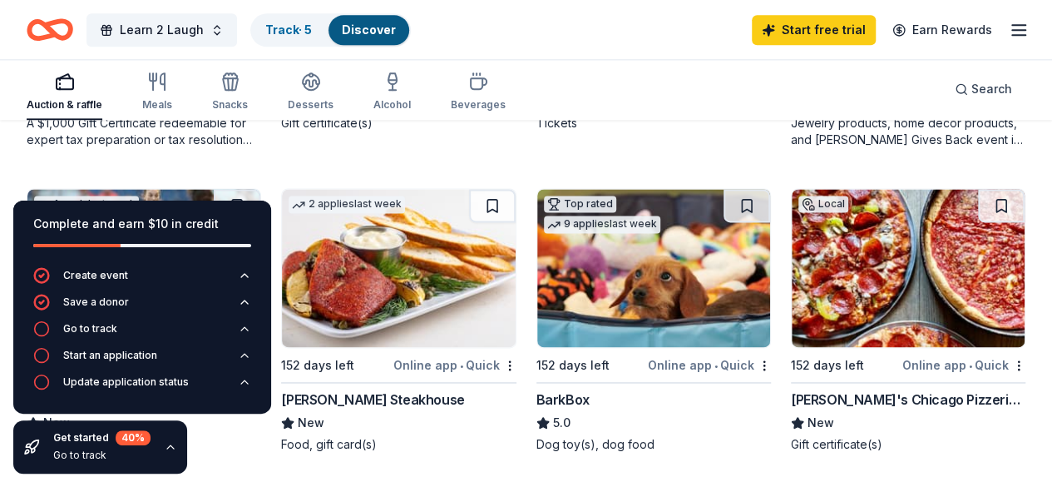
click at [261, 436] on div "Ticket(s)" at bounding box center [144, 444] width 235 height 17
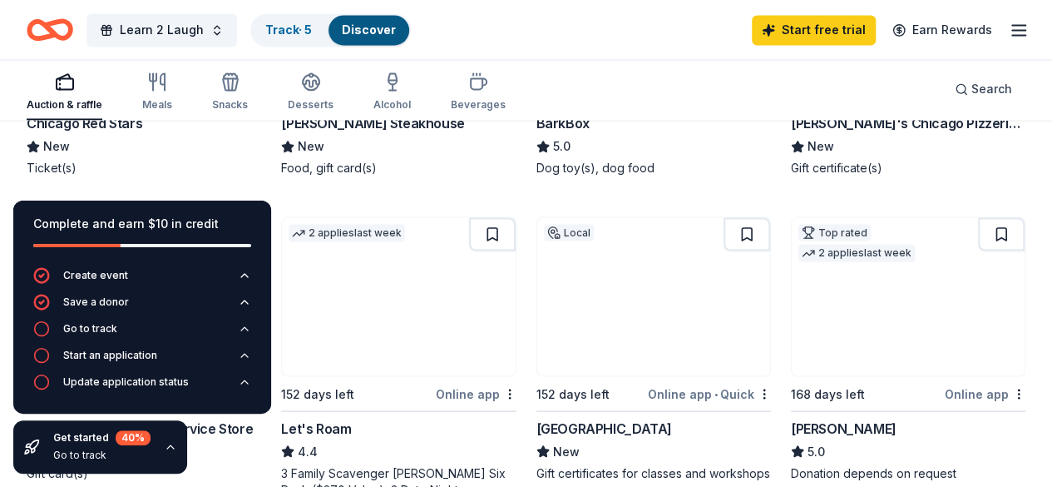
scroll to position [1414, 0]
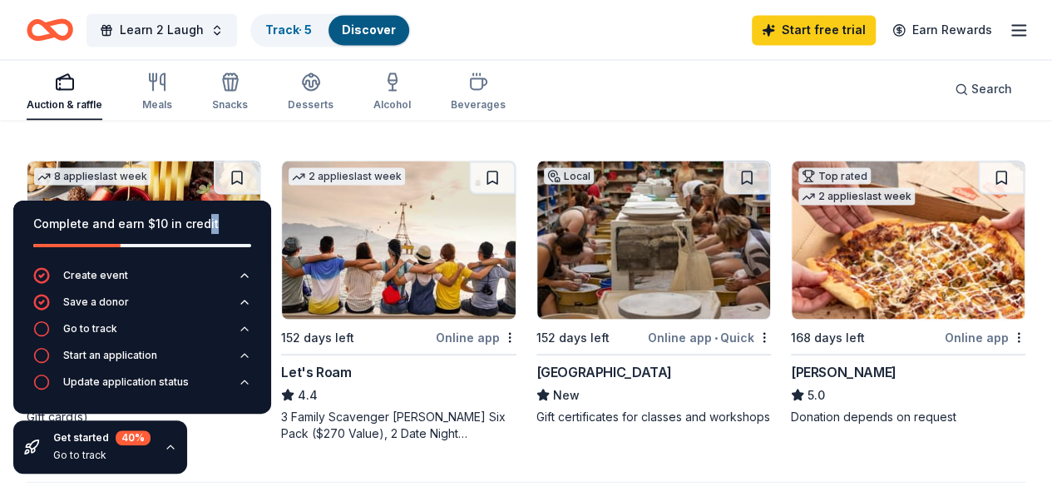
drag, startPoint x: 200, startPoint y: 212, endPoint x: 198, endPoint y: 259, distance: 47.4
click at [198, 248] on div "Complete and earn $10 in credit" at bounding box center [142, 233] width 258 height 67
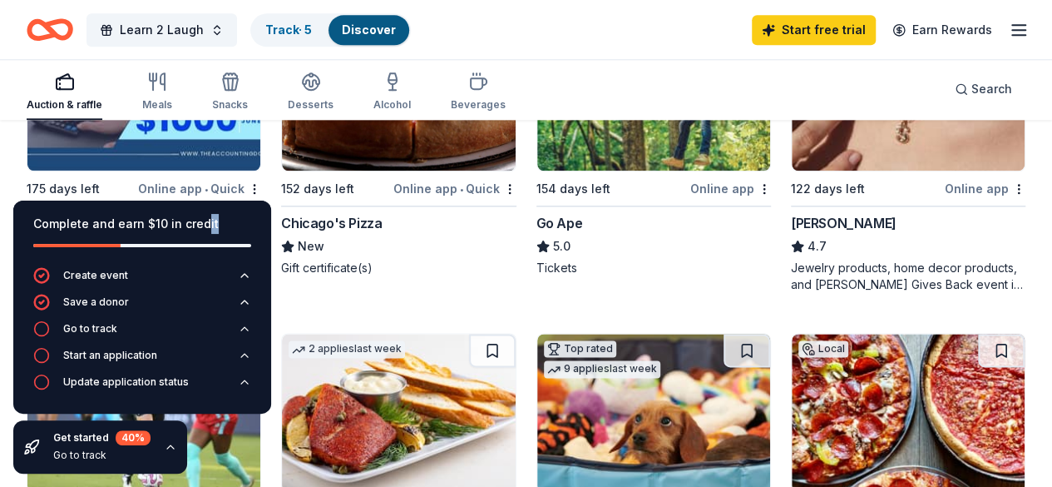
scroll to position [915, 0]
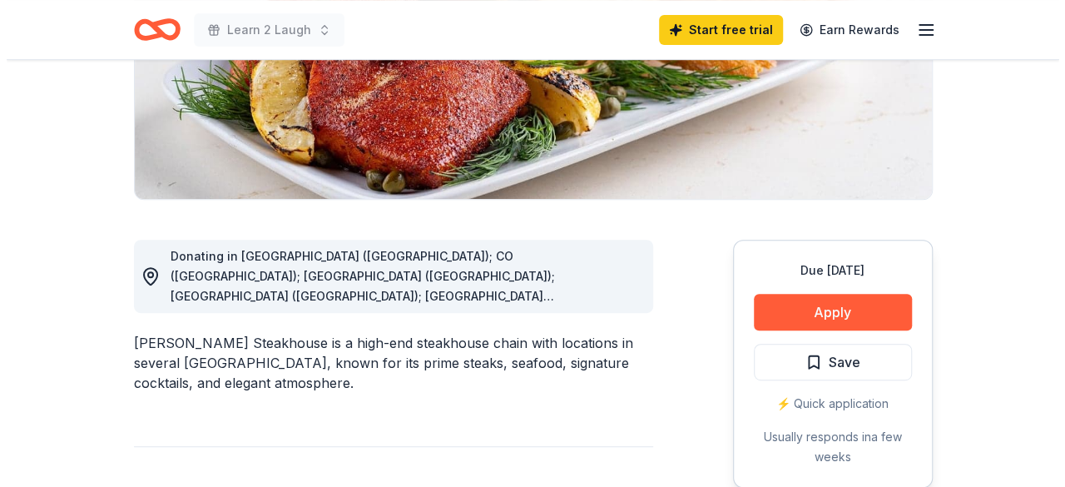
scroll to position [333, 0]
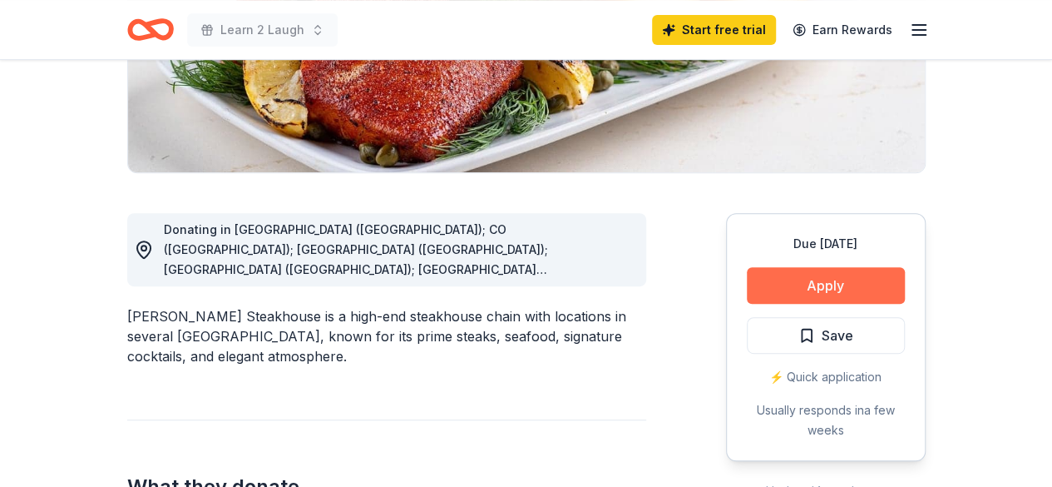
click at [783, 276] on button "Apply" at bounding box center [826, 285] width 158 height 37
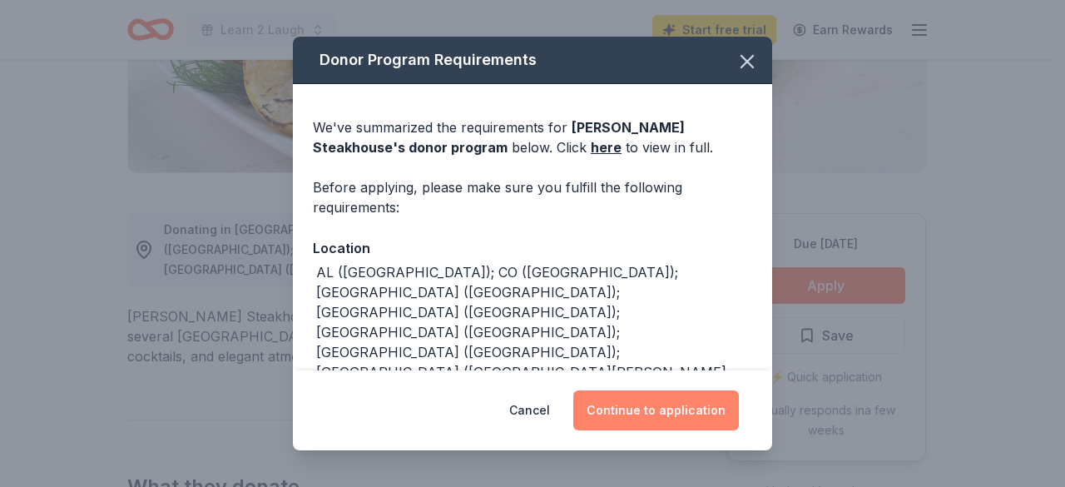
click at [690, 404] on button "Continue to application" at bounding box center [656, 410] width 166 height 40
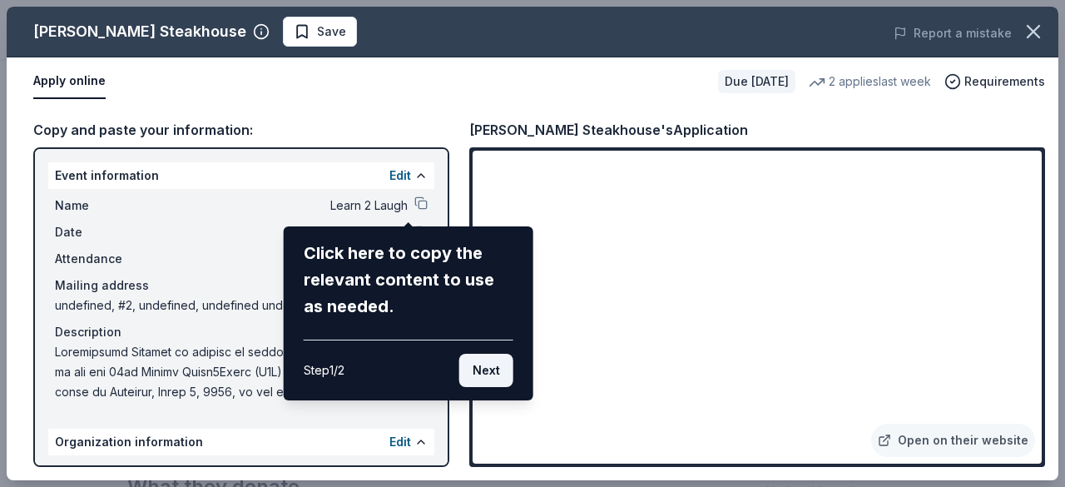
click at [486, 373] on button "Next" at bounding box center [486, 369] width 54 height 33
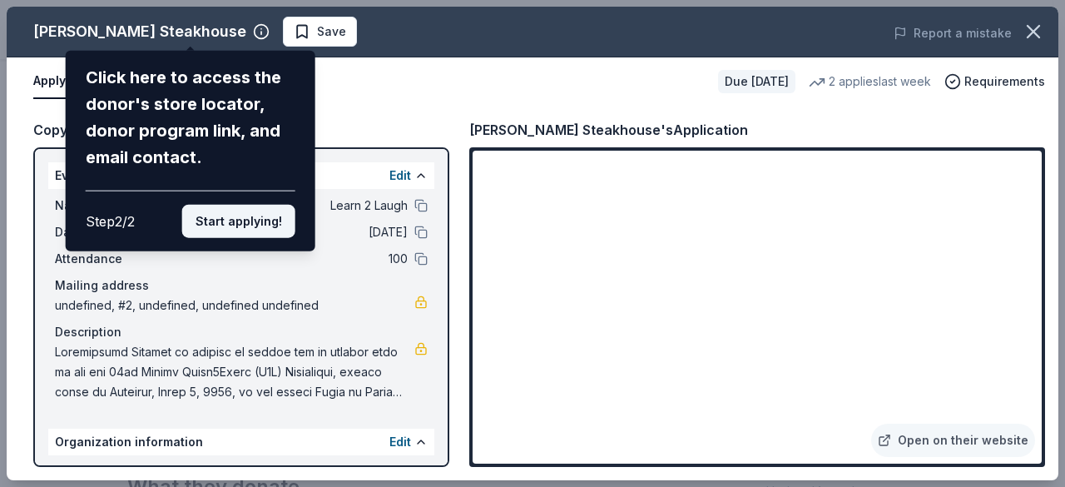
click at [249, 217] on button "Start applying!" at bounding box center [238, 221] width 113 height 33
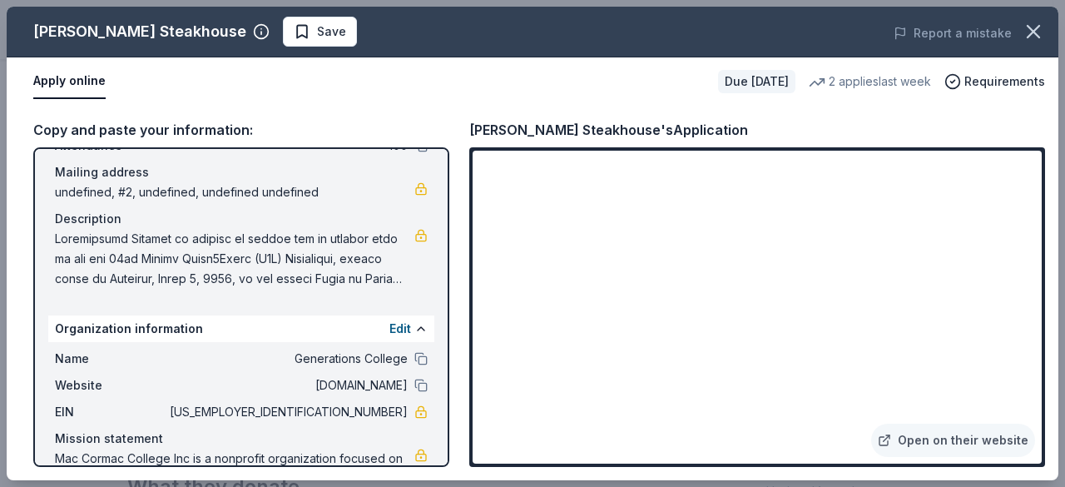
scroll to position [176, 0]
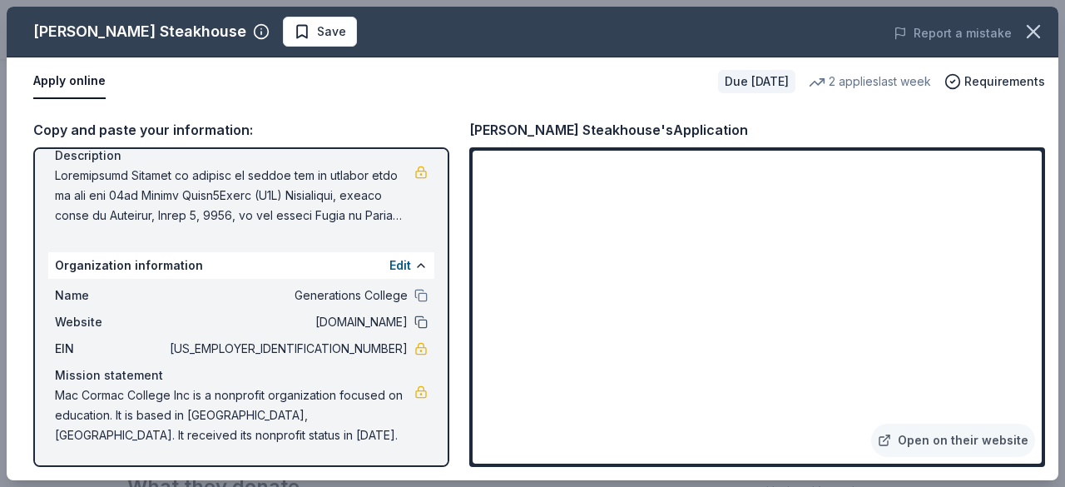
click at [414, 324] on button at bounding box center [420, 321] width 13 height 13
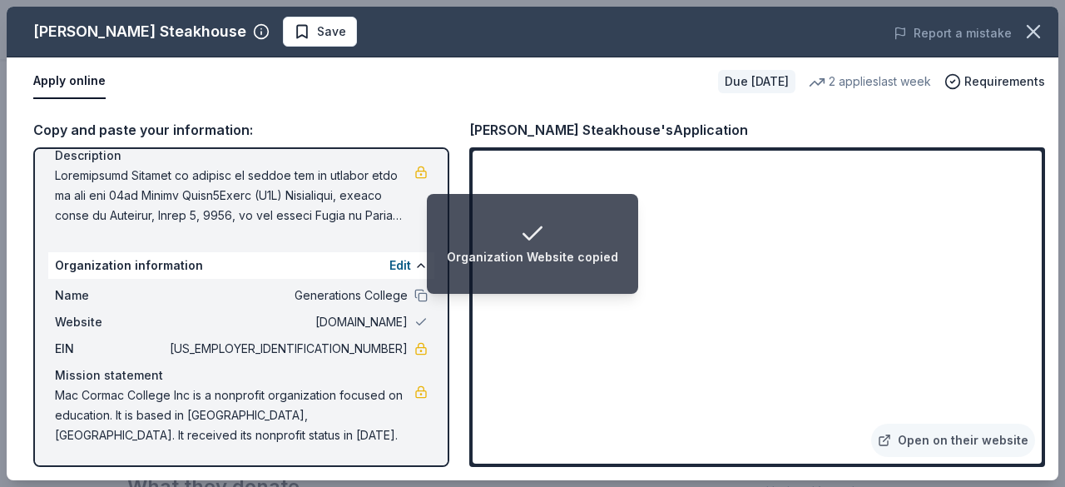
click at [366, 324] on span "maccormac.edu" at bounding box center [286, 322] width 241 height 20
click at [391, 269] on button "Edit" at bounding box center [400, 265] width 22 height 20
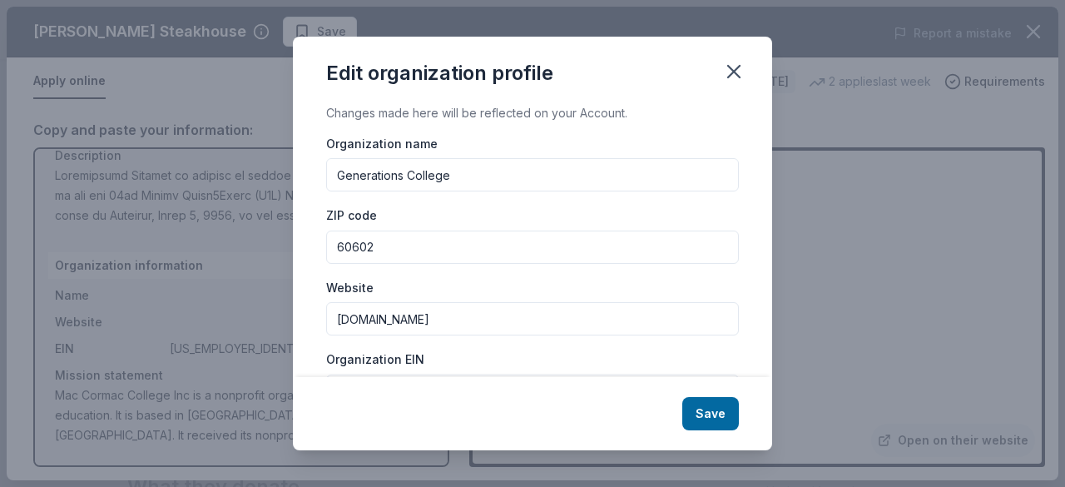
drag, startPoint x: 453, startPoint y: 324, endPoint x: 294, endPoint y: 324, distance: 159.7
click at [294, 324] on div "Changes made here will be reflected on your Account. Organization name Generati…" at bounding box center [532, 240] width 479 height 274
type input "generations.edu"
click at [700, 416] on button "Save" at bounding box center [710, 413] width 57 height 33
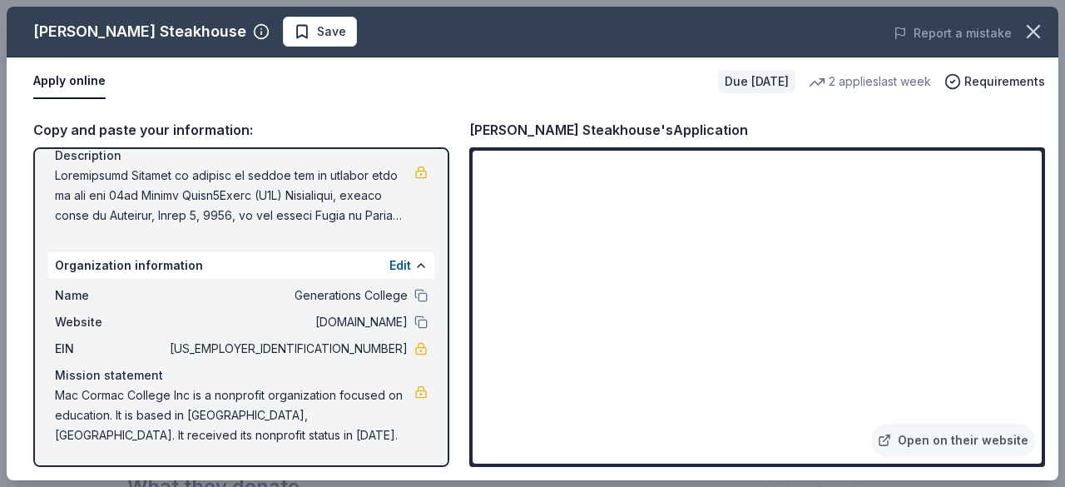
drag, startPoint x: 391, startPoint y: 350, endPoint x: 349, endPoint y: 349, distance: 41.6
click at [353, 350] on span "36-2581098" at bounding box center [286, 348] width 241 height 20
click at [349, 349] on span "36-2581098" at bounding box center [286, 348] width 241 height 20
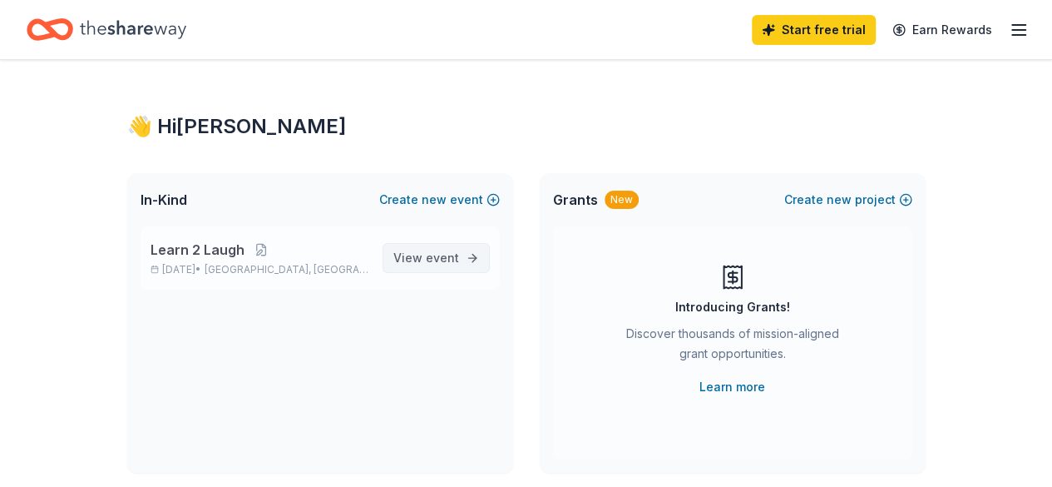
click at [422, 256] on span "View event" at bounding box center [426, 258] width 66 height 20
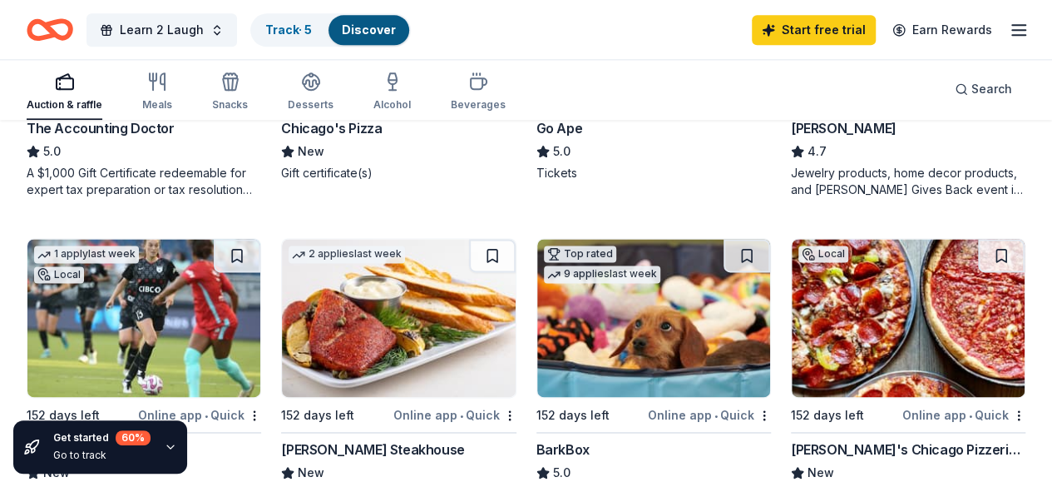
scroll to position [832, 0]
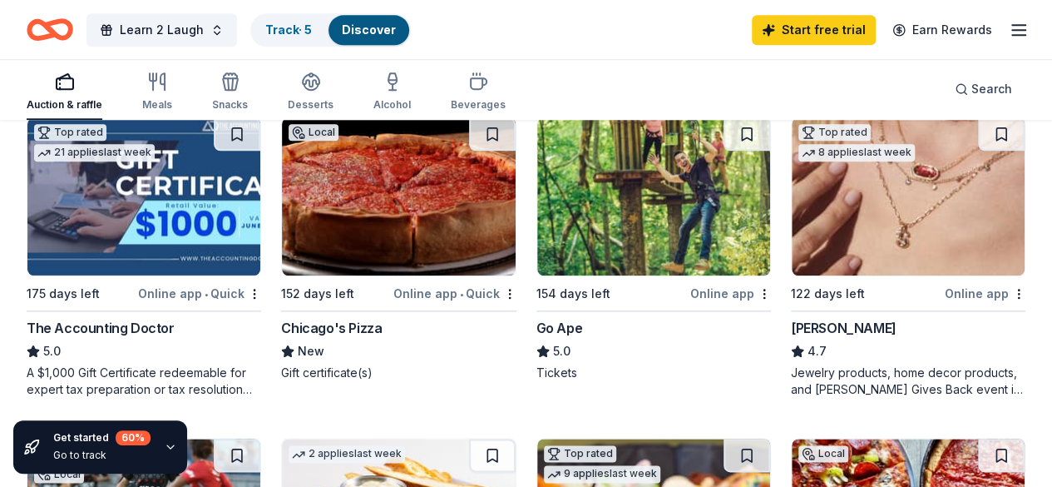
click at [792, 259] on img at bounding box center [908, 196] width 233 height 158
